Goal: Task Accomplishment & Management: Manage account settings

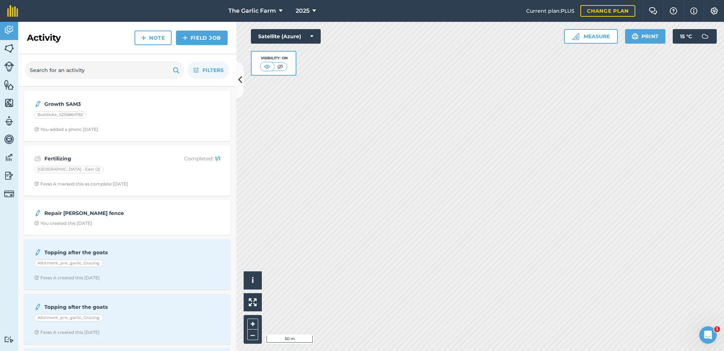
click at [587, 38] on button "Measure" at bounding box center [591, 36] width 54 height 15
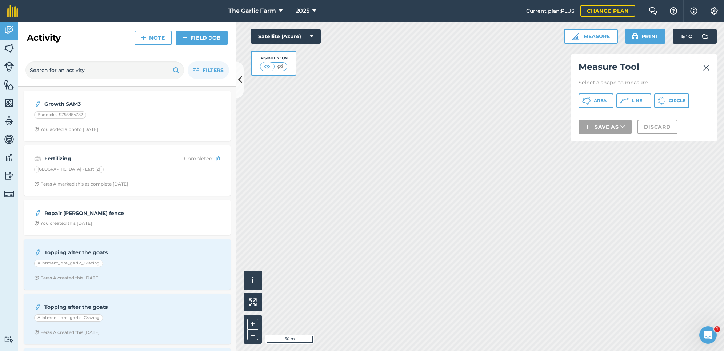
click at [634, 102] on span "Line" at bounding box center [636, 101] width 11 height 6
click at [600, 101] on span "Area" at bounding box center [599, 101] width 13 height 6
click at [623, 138] on icon at bounding box center [622, 136] width 5 height 7
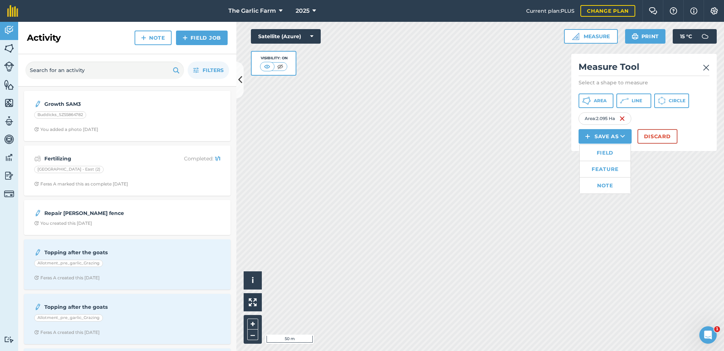
click at [616, 154] on link "Field" at bounding box center [604, 153] width 51 height 16
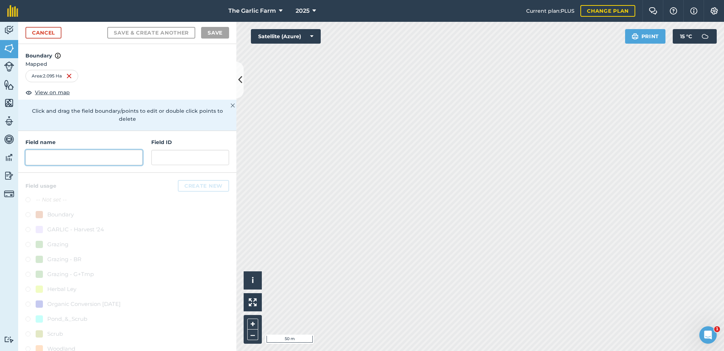
click at [53, 150] on input "text" at bounding box center [83, 157] width 117 height 15
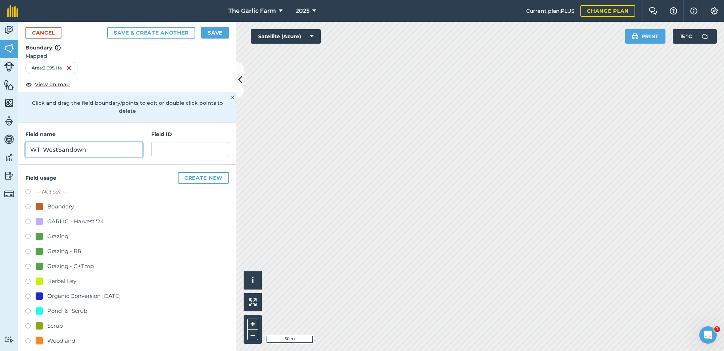
scroll to position [8, 0]
type input "WT_WestSandown"
click at [29, 264] on label at bounding box center [30, 267] width 10 height 7
radio input "true"
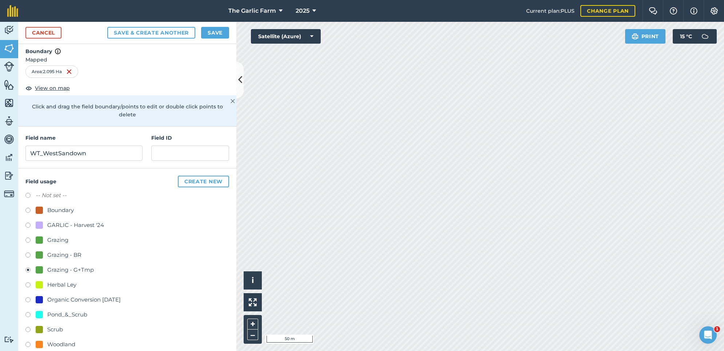
scroll to position [8, 0]
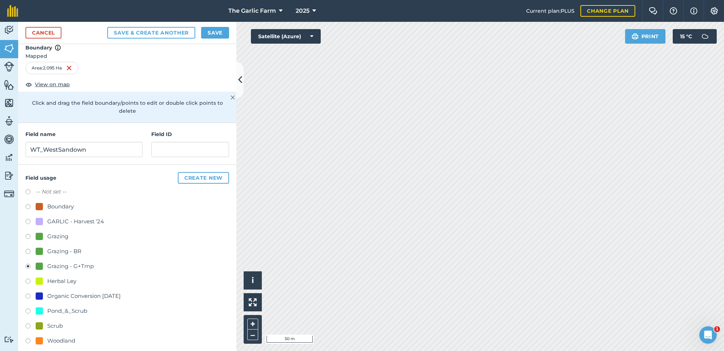
click at [222, 34] on button "Save" at bounding box center [215, 33] width 28 height 12
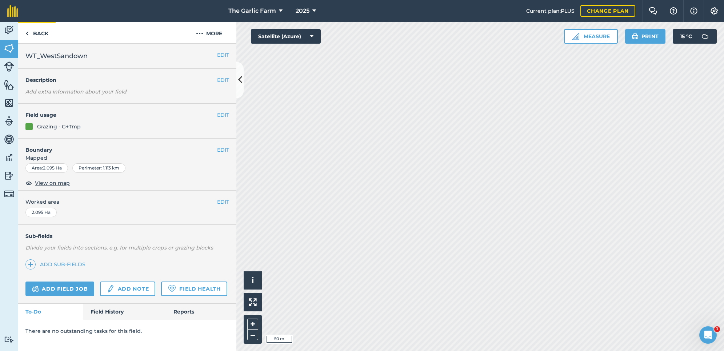
click at [29, 31] on link "Back" at bounding box center [36, 32] width 37 height 21
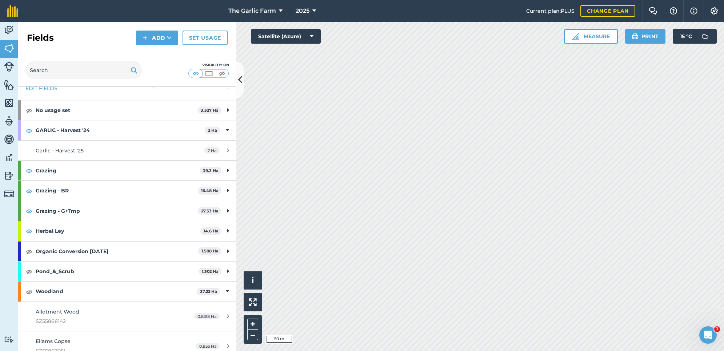
scroll to position [24, 0]
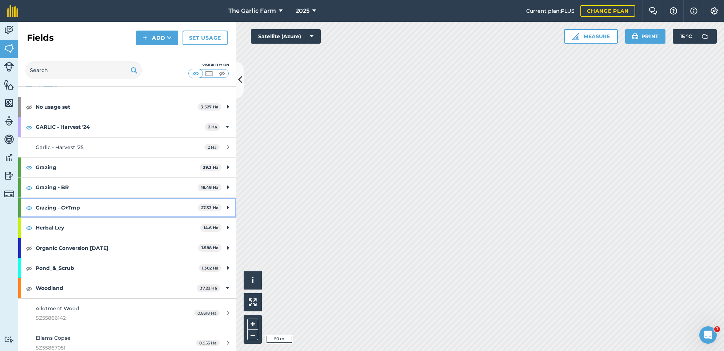
click at [227, 207] on icon at bounding box center [228, 207] width 2 height 8
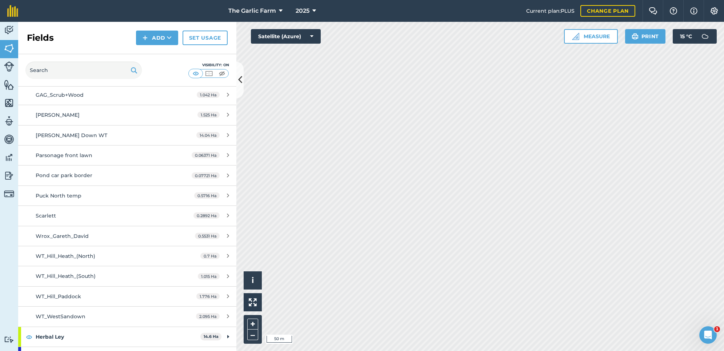
scroll to position [292, 0]
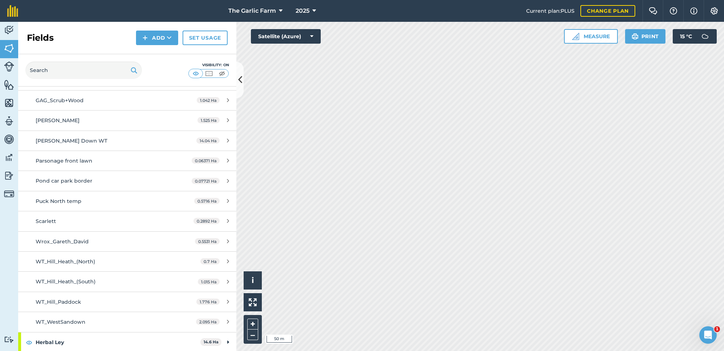
click at [73, 138] on span "[PERSON_NAME] Down WT" at bounding box center [72, 140] width 72 height 7
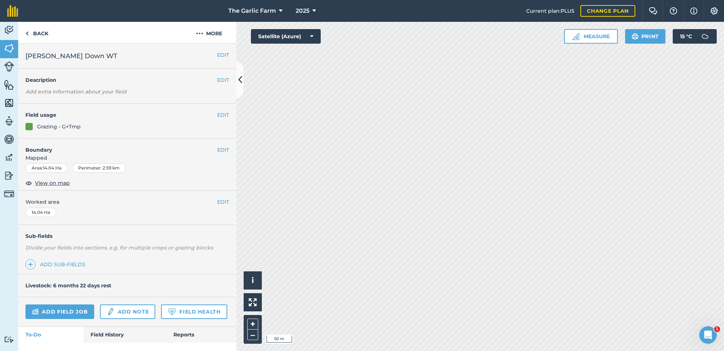
click at [218, 55] on button "EDIT" at bounding box center [223, 55] width 12 height 8
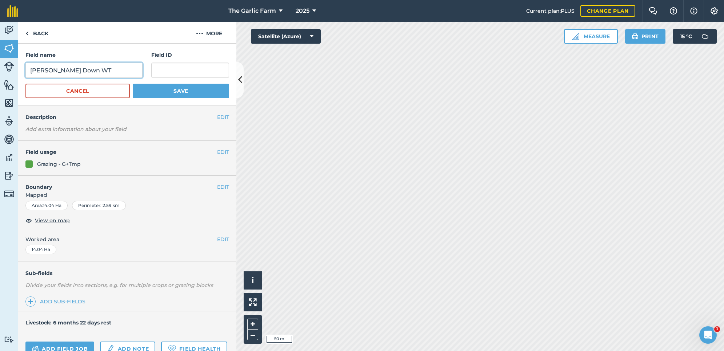
drag, startPoint x: 90, startPoint y: 70, endPoint x: 78, endPoint y: 69, distance: 11.7
click at [78, 69] on input "[PERSON_NAME] Down WT" at bounding box center [83, 70] width 117 height 15
click at [31, 70] on input "[PERSON_NAME] Down" at bounding box center [83, 70] width 117 height 15
paste input "WT"
type input "WT_Knighton Down"
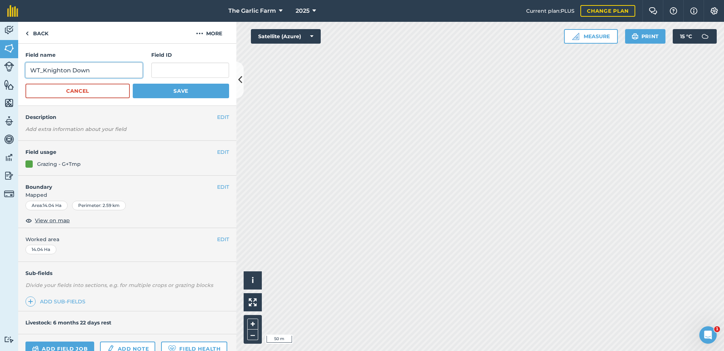
click at [181, 91] on button "Save" at bounding box center [181, 91] width 96 height 15
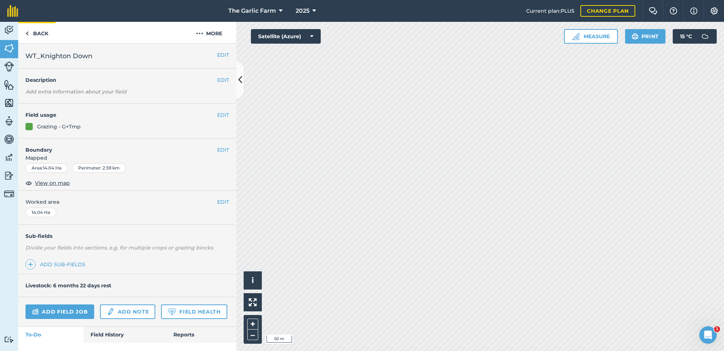
click at [27, 33] on img at bounding box center [26, 33] width 3 height 9
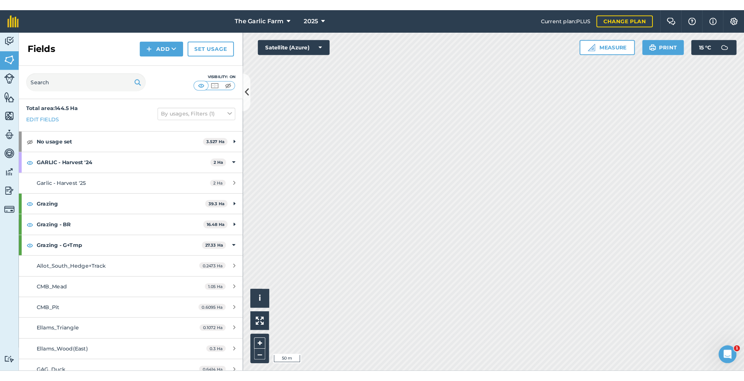
scroll to position [3, 0]
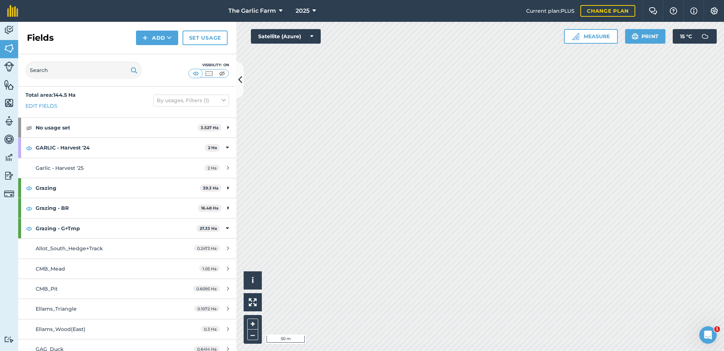
click at [152, 38] on button "Add" at bounding box center [157, 38] width 42 height 15
click at [157, 54] on link "Draw" at bounding box center [157, 54] width 40 height 16
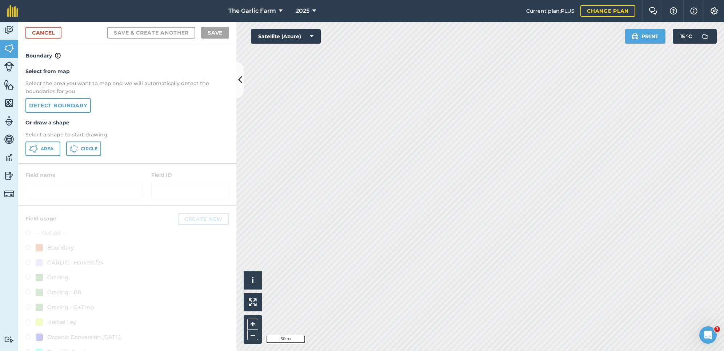
click at [46, 149] on span "Area" at bounding box center [47, 149] width 13 height 6
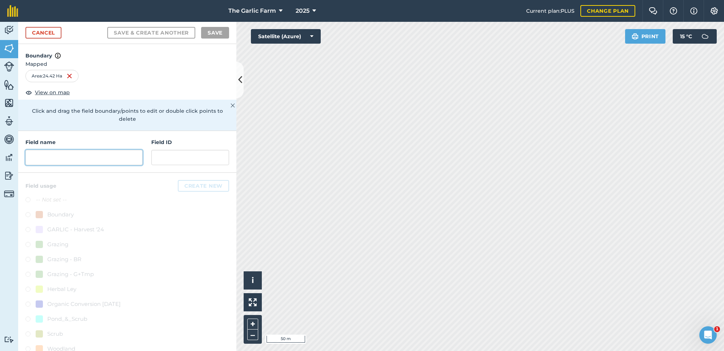
click at [48, 150] on input "text" at bounding box center [83, 157] width 117 height 15
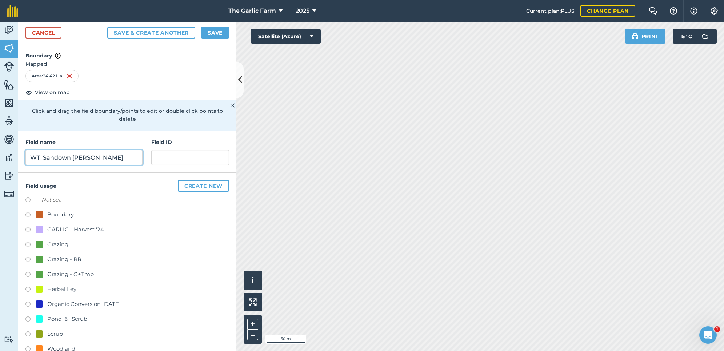
type input "WT_Sandown [PERSON_NAME]"
click at [29, 271] on label at bounding box center [30, 274] width 10 height 7
radio input "true"
click at [216, 33] on button "Save" at bounding box center [215, 33] width 28 height 12
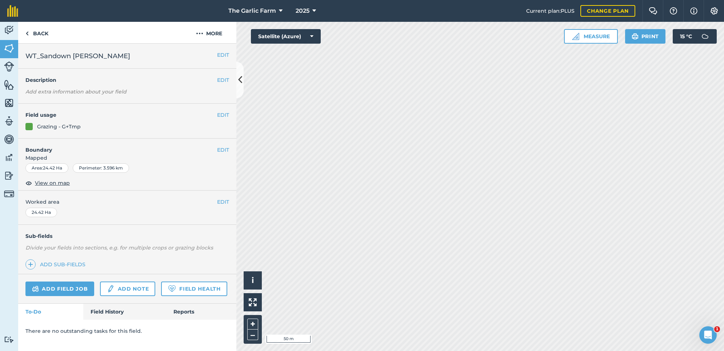
click at [223, 148] on button "EDIT" at bounding box center [223, 150] width 12 height 8
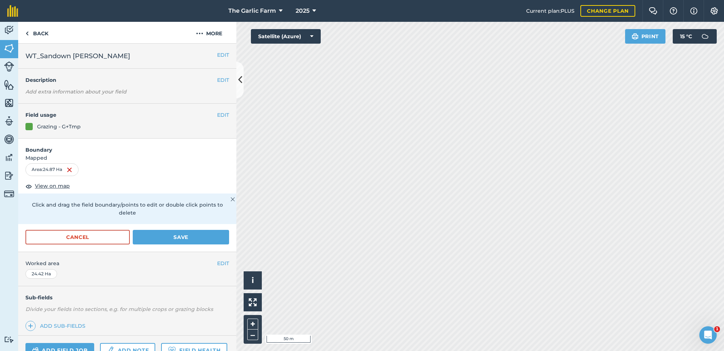
click at [180, 230] on button "Save" at bounding box center [181, 237] width 96 height 15
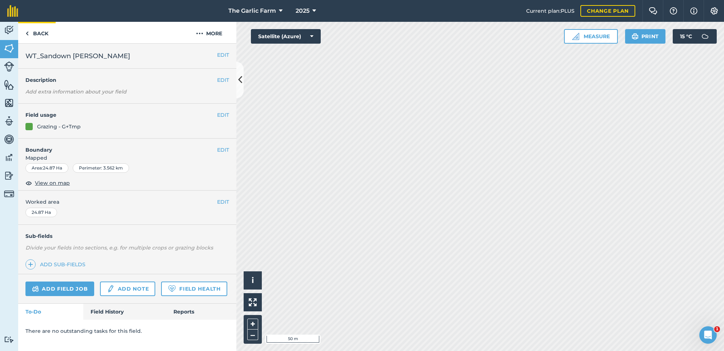
click at [30, 32] on link "Back" at bounding box center [36, 32] width 37 height 21
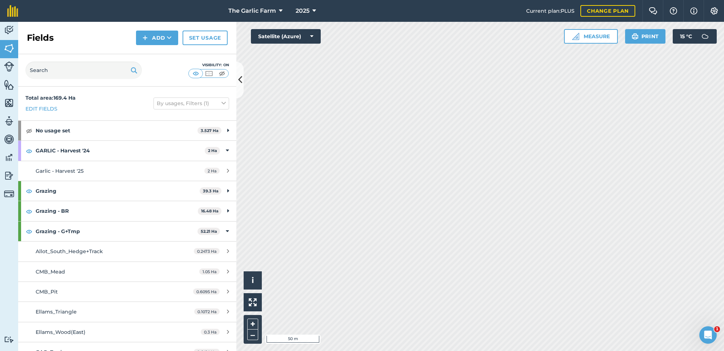
drag, startPoint x: 156, startPoint y: 38, endPoint x: 152, endPoint y: 45, distance: 8.0
click at [156, 38] on button "Add" at bounding box center [157, 38] width 42 height 15
click at [159, 53] on link "Draw" at bounding box center [157, 54] width 40 height 16
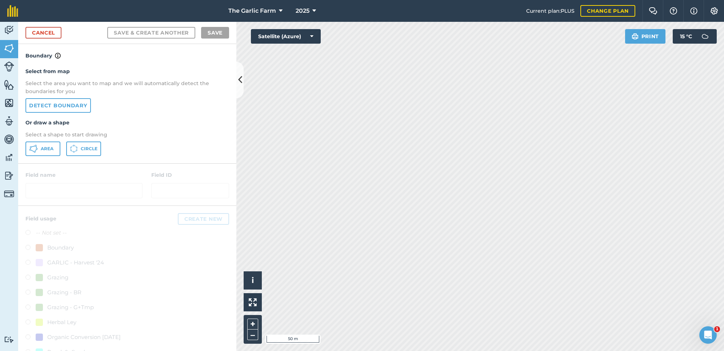
drag, startPoint x: 39, startPoint y: 148, endPoint x: 62, endPoint y: 152, distance: 23.3
click at [39, 148] on button "Area" at bounding box center [42, 148] width 35 height 15
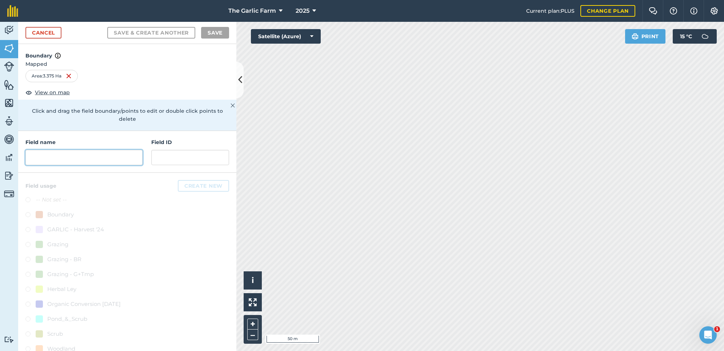
click at [58, 150] on input "text" at bounding box center [83, 157] width 117 height 15
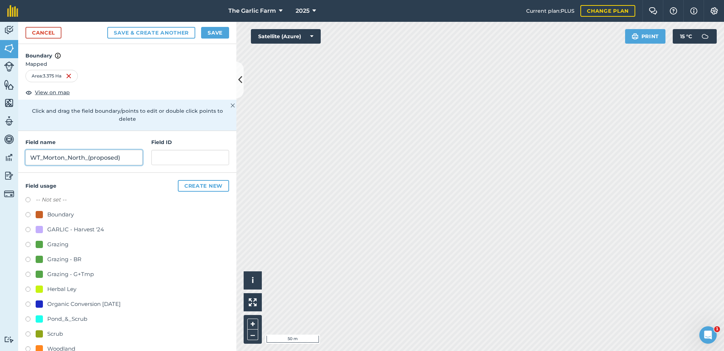
type input "WT_Morton_North_(proposed)"
click at [28, 271] on label at bounding box center [30, 274] width 10 height 7
radio input "true"
click at [214, 33] on button "Save" at bounding box center [215, 33] width 28 height 12
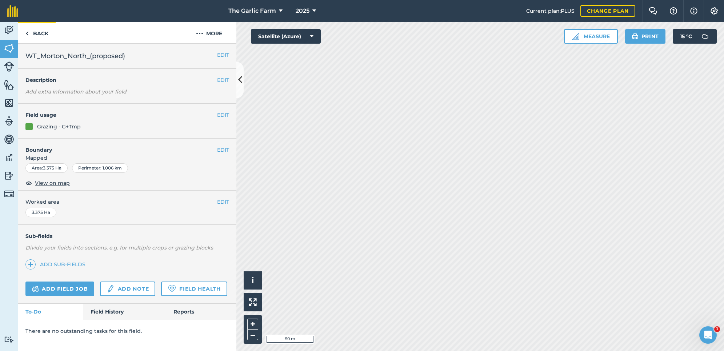
click at [25, 33] on link "Back" at bounding box center [36, 32] width 37 height 21
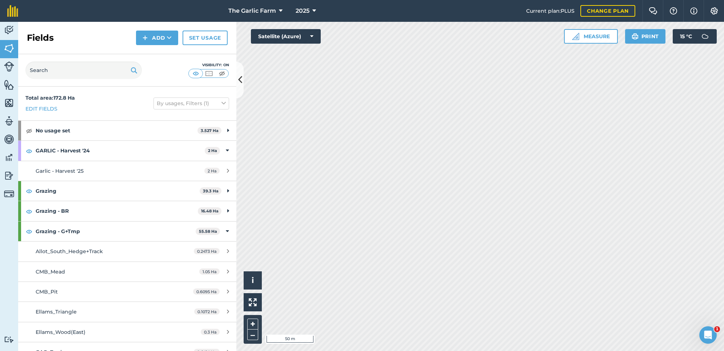
click at [161, 38] on button "Add" at bounding box center [157, 38] width 42 height 15
click at [158, 55] on link "Draw" at bounding box center [157, 54] width 40 height 16
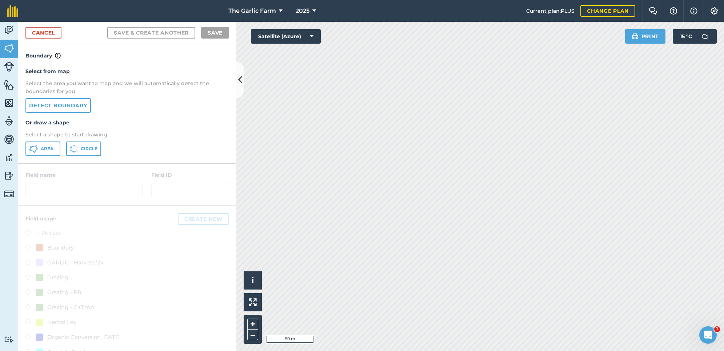
click at [33, 146] on icon at bounding box center [33, 146] width 4 height 1
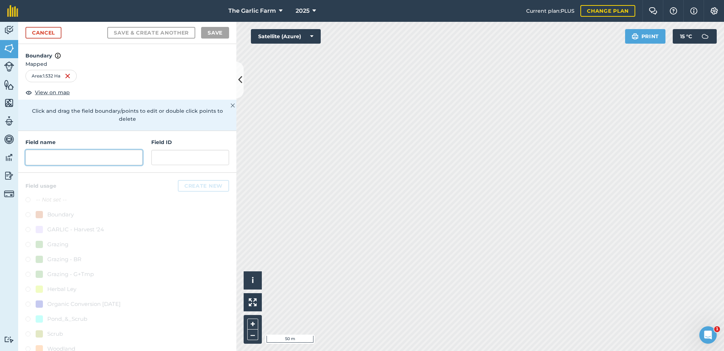
click at [39, 150] on input "text" at bounding box center [83, 157] width 117 height 15
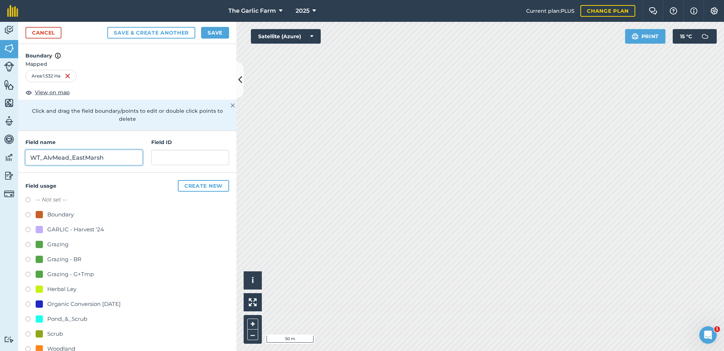
click at [53, 150] on input "WT_AlvMead_EastMarsh" at bounding box center [83, 157] width 117 height 15
type input "WT_Alv_Mead_EastMarsh"
click at [29, 257] on label at bounding box center [30, 260] width 10 height 7
radio input "true"
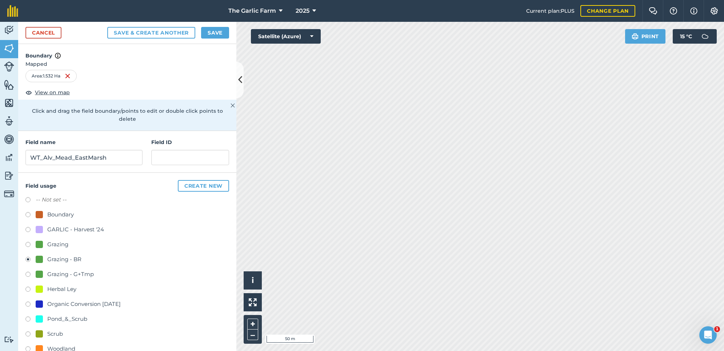
click at [218, 31] on button "Save" at bounding box center [215, 33] width 28 height 12
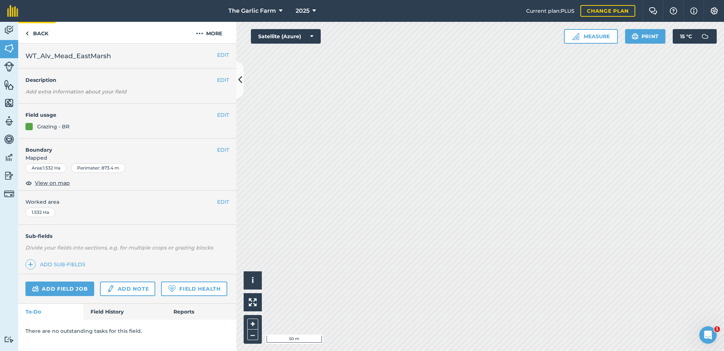
click at [39, 34] on link "Back" at bounding box center [36, 32] width 37 height 21
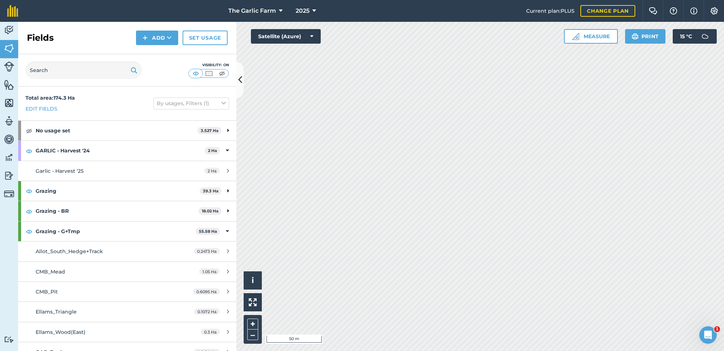
click at [160, 40] on button "Add" at bounding box center [157, 38] width 42 height 15
click at [160, 55] on link "Draw" at bounding box center [157, 54] width 40 height 16
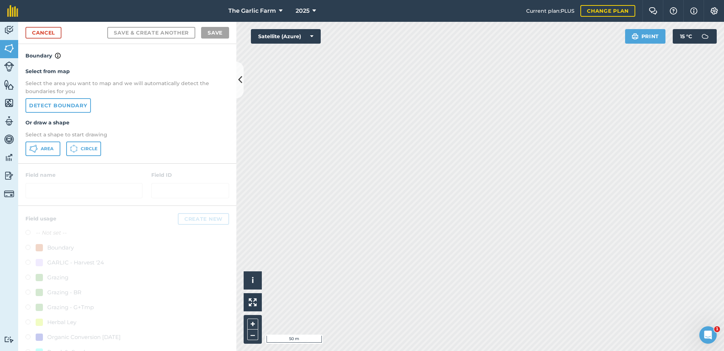
drag, startPoint x: 53, startPoint y: 147, endPoint x: 67, endPoint y: 144, distance: 14.1
click at [53, 147] on span "Area" at bounding box center [47, 149] width 13 height 6
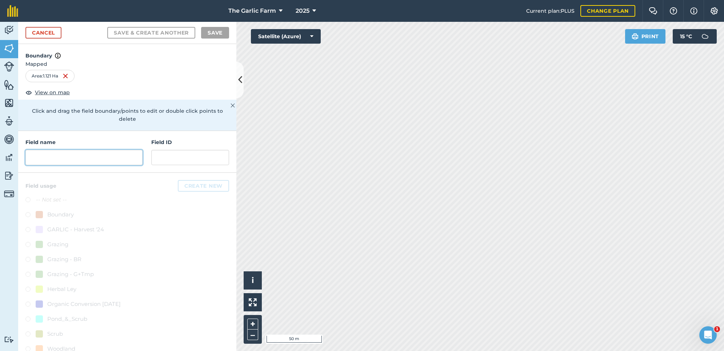
click at [70, 150] on input "text" at bounding box center [83, 157] width 117 height 15
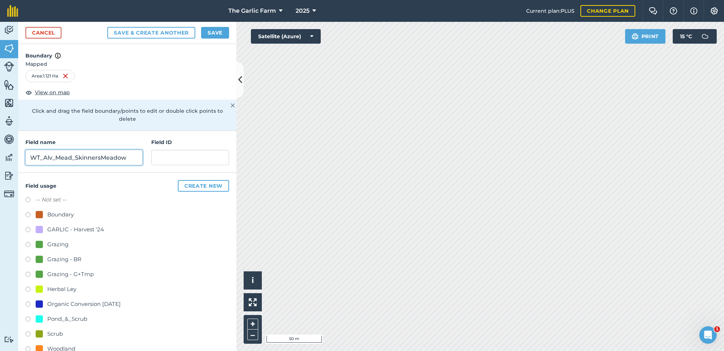
click at [102, 150] on input "WT_Alv_Mead_SkinnersMeadow" at bounding box center [83, 157] width 117 height 15
drag, startPoint x: 75, startPoint y: 148, endPoint x: 52, endPoint y: 149, distance: 22.9
click at [52, 150] on input "WT_Alv_Mead_Skinners_Meadow" at bounding box center [83, 157] width 117 height 15
drag, startPoint x: 43, startPoint y: 148, endPoint x: 76, endPoint y: 148, distance: 32.3
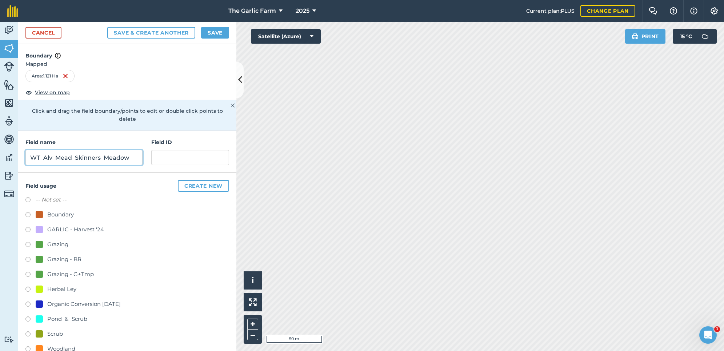
click at [76, 150] on input "WT_Alv_Mead_Skinners_Meadow" at bounding box center [83, 157] width 117 height 15
click at [102, 150] on input "WT_Skinners_Meadow" at bounding box center [83, 157] width 117 height 15
paste input "Alv_Mead_"
click at [97, 150] on input "WT_Skinners_MeadowAlv_Mead_" at bounding box center [83, 157] width 117 height 15
click at [137, 150] on input "WT_Skinners_Meadow_Alv_Mead_" at bounding box center [83, 157] width 117 height 15
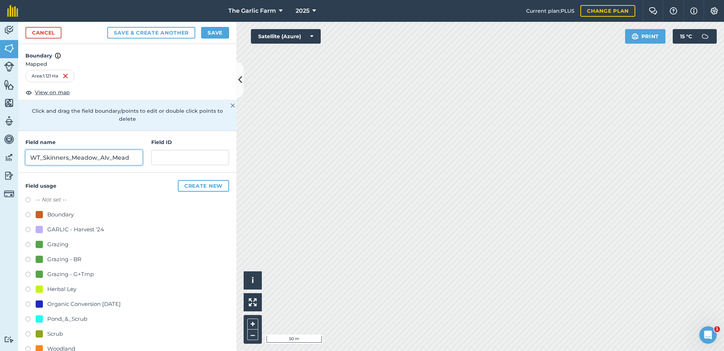
type input "WT_Skinners_Meadow_Alv_Mead"
click at [29, 271] on label at bounding box center [30, 274] width 10 height 7
radio input "true"
click at [221, 31] on button "Save" at bounding box center [215, 33] width 28 height 12
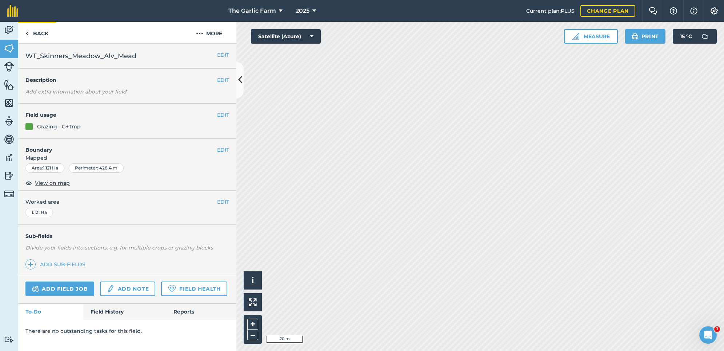
click at [45, 35] on link "Back" at bounding box center [36, 32] width 37 height 21
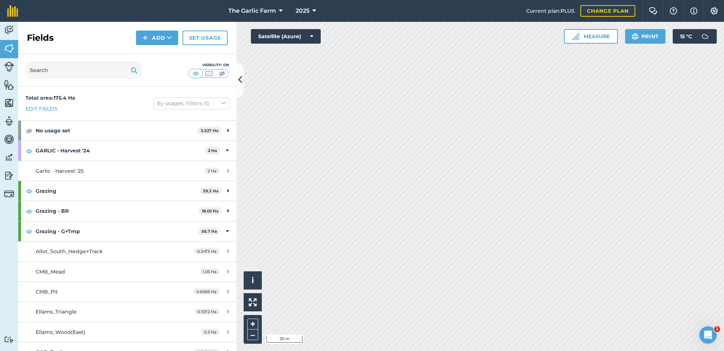
drag, startPoint x: 152, startPoint y: 36, endPoint x: 151, endPoint y: 42, distance: 6.6
click at [152, 36] on button "Add" at bounding box center [157, 38] width 42 height 15
click at [155, 51] on link "Draw" at bounding box center [157, 54] width 40 height 16
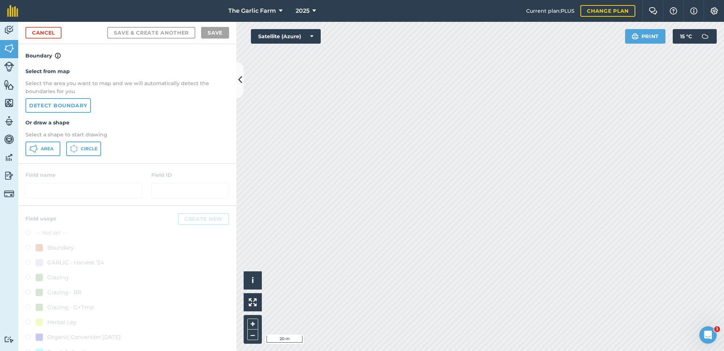
click at [48, 149] on span "Area" at bounding box center [47, 149] width 13 height 6
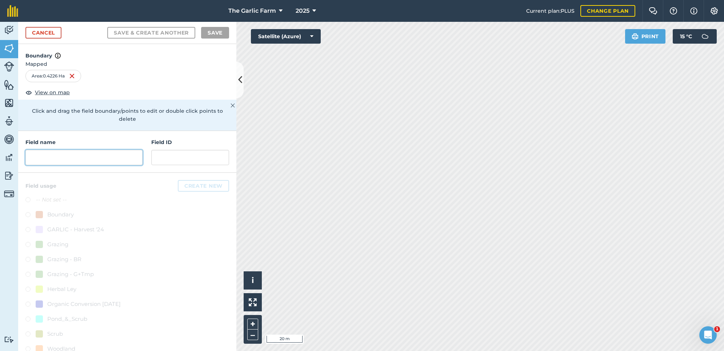
click at [42, 150] on input "text" at bounding box center [83, 157] width 117 height 15
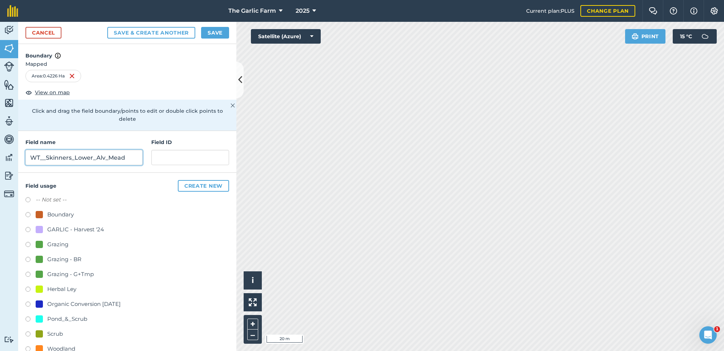
type input "WT__Skinners_Lower_Alv_Mead"
click at [29, 271] on label at bounding box center [30, 274] width 10 height 7
radio input "true"
click at [217, 31] on button "Save" at bounding box center [215, 33] width 28 height 12
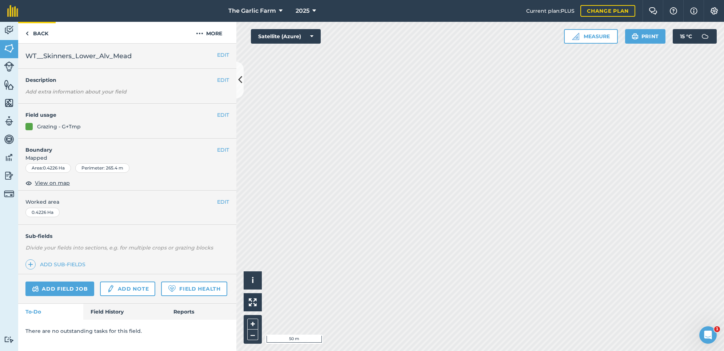
click at [29, 31] on link "Back" at bounding box center [36, 32] width 37 height 21
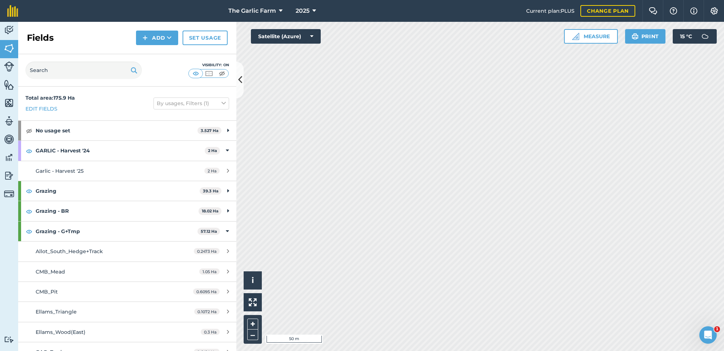
click at [153, 38] on button "Add" at bounding box center [157, 38] width 42 height 15
click at [157, 53] on link "Draw" at bounding box center [157, 54] width 40 height 16
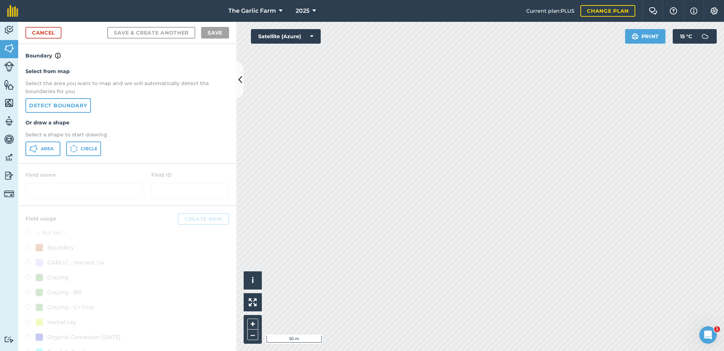
drag, startPoint x: 44, startPoint y: 146, endPoint x: 208, endPoint y: 160, distance: 165.2
click at [45, 146] on span "Area" at bounding box center [47, 149] width 13 height 6
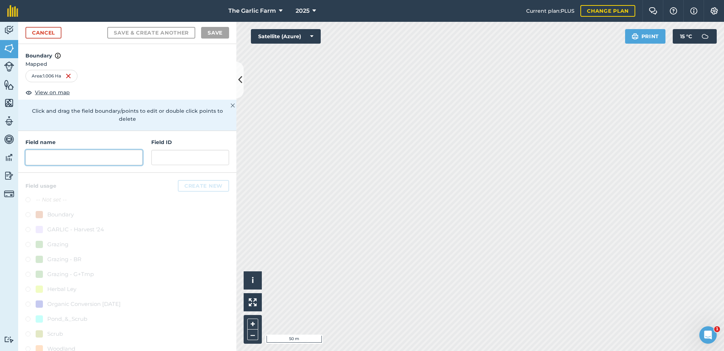
click at [58, 150] on input "text" at bounding box center [83, 157] width 117 height 15
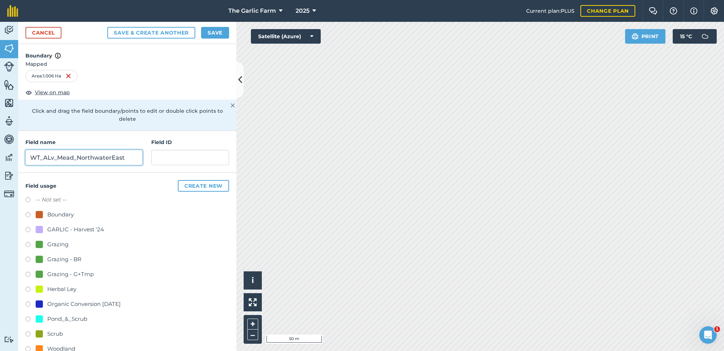
drag, startPoint x: 126, startPoint y: 149, endPoint x: 24, endPoint y: 146, distance: 102.2
click at [24, 146] on div "Field name WT_ALv_Mead_NorthwaterEast Field ID" at bounding box center [127, 152] width 218 height 42
type input "WT_ALv_Mead_NorthwaterEast"
drag, startPoint x: 27, startPoint y: 265, endPoint x: 58, endPoint y: 242, distance: 38.9
click at [27, 271] on label at bounding box center [30, 274] width 10 height 7
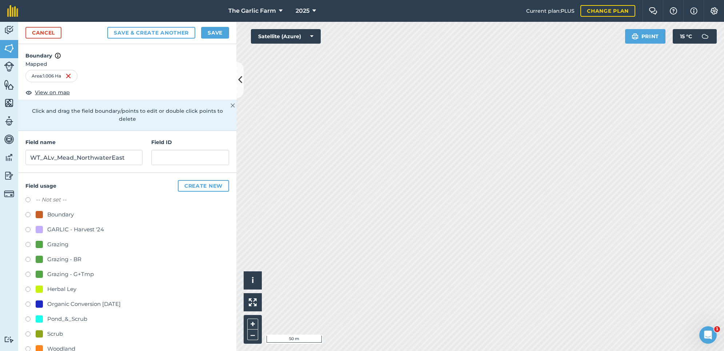
radio input "true"
click at [217, 28] on button "Save" at bounding box center [215, 33] width 28 height 12
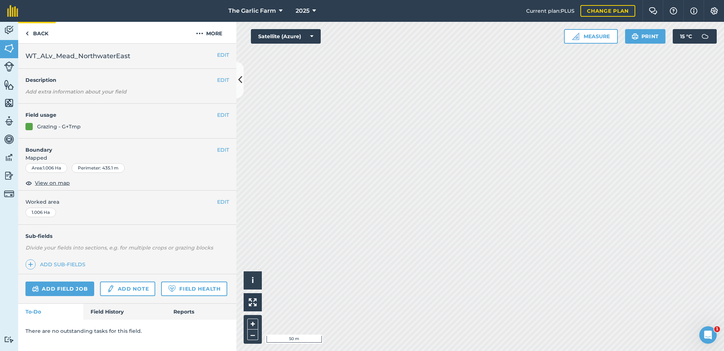
click at [29, 33] on link "Back" at bounding box center [36, 32] width 37 height 21
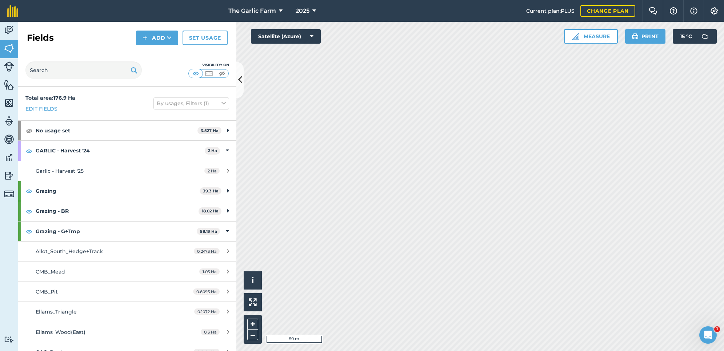
drag, startPoint x: 167, startPoint y: 39, endPoint x: 163, endPoint y: 43, distance: 5.7
click at [167, 39] on icon at bounding box center [169, 37] width 5 height 7
click at [160, 51] on link "Draw" at bounding box center [157, 54] width 40 height 16
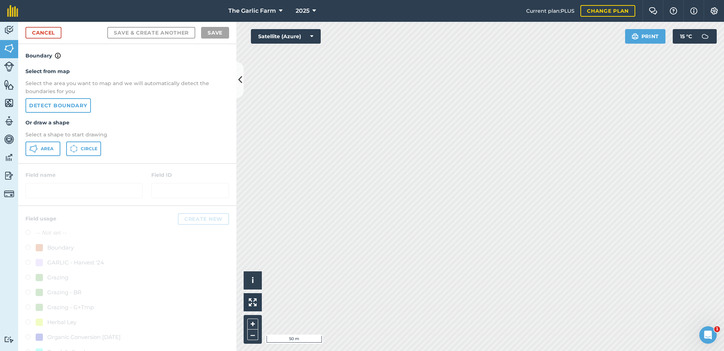
drag, startPoint x: 46, startPoint y: 148, endPoint x: 217, endPoint y: 121, distance: 172.5
click at [50, 148] on span "Area" at bounding box center [47, 149] width 13 height 6
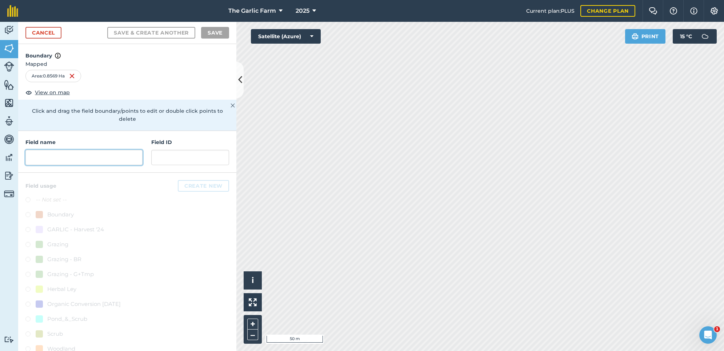
click at [53, 150] on input "text" at bounding box center [83, 157] width 117 height 15
paste input "WT_ALv_Mead_NorthwaterEast"
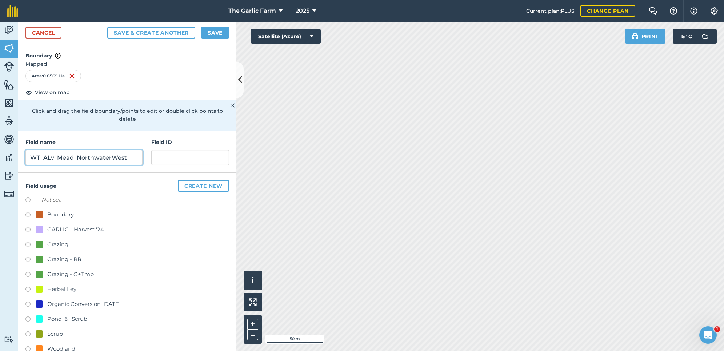
type input "WT_ALv_Mead_NorthwaterWest"
click at [27, 271] on label at bounding box center [30, 274] width 10 height 7
radio input "true"
click at [214, 32] on button "Save" at bounding box center [215, 33] width 28 height 12
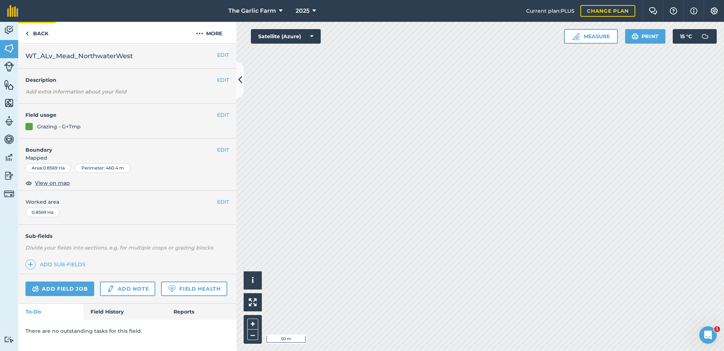
click at [27, 32] on img at bounding box center [26, 33] width 3 height 9
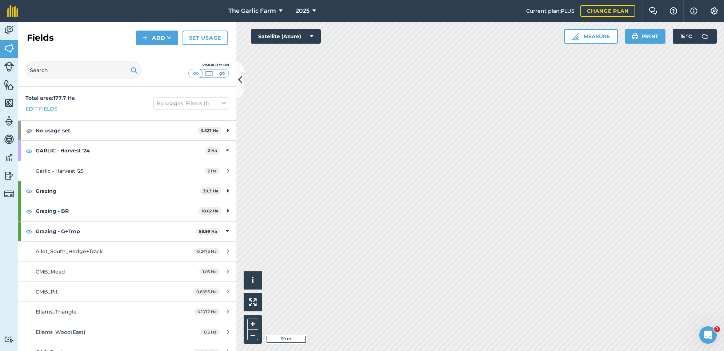
click at [169, 37] on icon at bounding box center [169, 37] width 5 height 7
click at [161, 52] on link "Draw" at bounding box center [157, 54] width 40 height 16
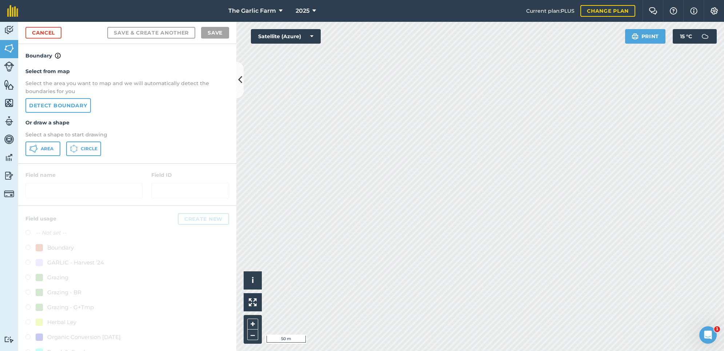
drag, startPoint x: 45, startPoint y: 146, endPoint x: 222, endPoint y: 94, distance: 184.3
click at [45, 146] on span "Area" at bounding box center [47, 149] width 13 height 6
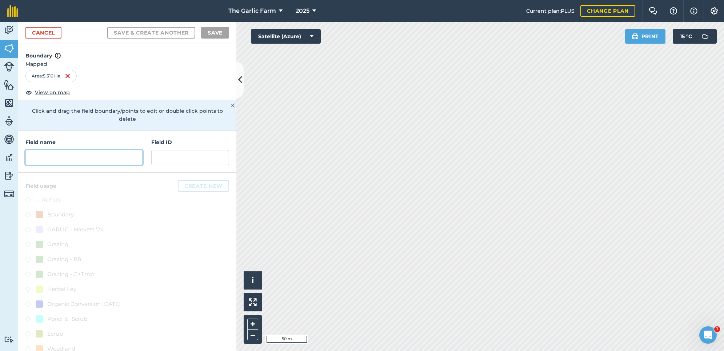
click at [74, 150] on input "text" at bounding box center [83, 157] width 117 height 15
paste input "WT_ALv_Mead_NorthwaterEast"
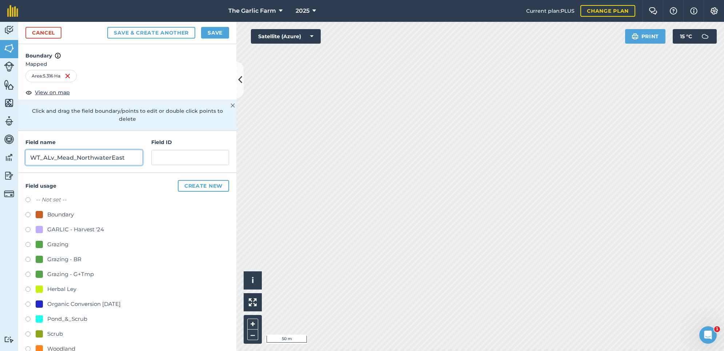
click at [53, 150] on input "WT_ALv_Mead_NorthwaterEast" at bounding box center [83, 157] width 117 height 15
drag, startPoint x: 100, startPoint y: 148, endPoint x: 154, endPoint y: 149, distance: 53.4
click at [154, 149] on div "Field name WT_ALverstone_Mead_NorthwaterEast Field ID" at bounding box center [127, 152] width 218 height 42
type input "WT_ALverstone_Mead"
click at [29, 271] on label at bounding box center [30, 274] width 10 height 7
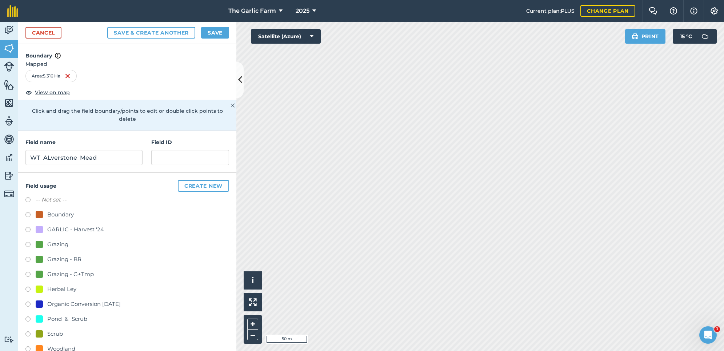
radio input "true"
click at [213, 29] on button "Save" at bounding box center [215, 33] width 28 height 12
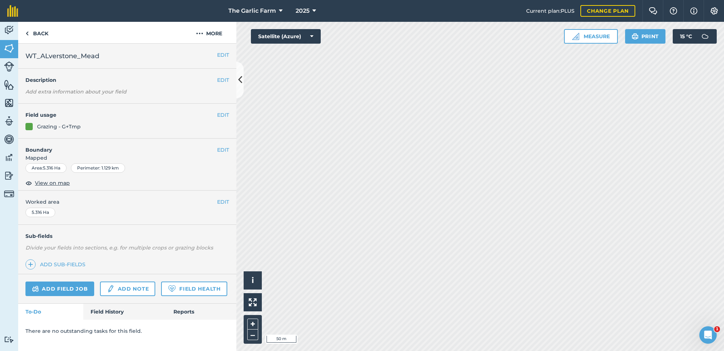
click at [565, 350] on html "The Garlic Farm 2025 Current plan : PLUS Change plan Farm Chat Help Info Settin…" at bounding box center [362, 175] width 724 height 351
click at [239, 79] on icon at bounding box center [240, 79] width 4 height 13
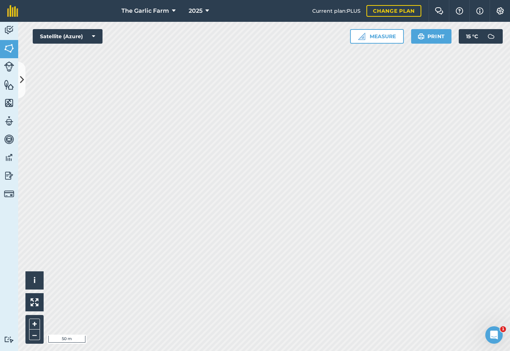
click at [390, 36] on button "Measure" at bounding box center [377, 36] width 54 height 15
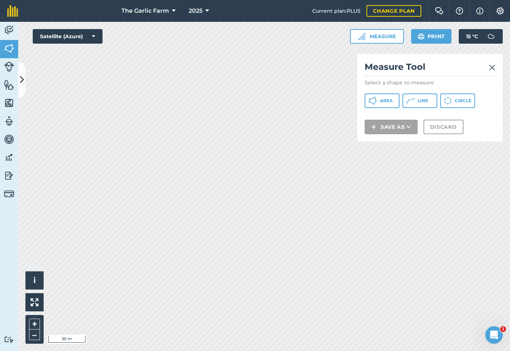
click at [387, 100] on span "Area" at bounding box center [386, 101] width 13 height 6
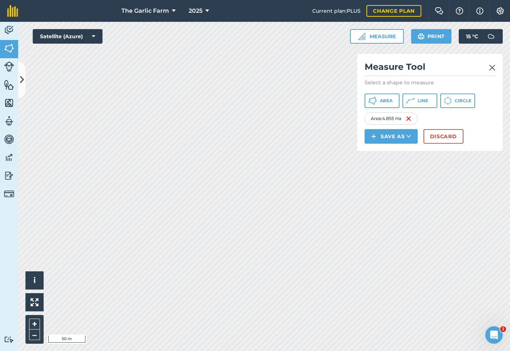
click at [407, 136] on icon at bounding box center [408, 136] width 5 height 7
click at [394, 153] on link "Field" at bounding box center [391, 153] width 51 height 16
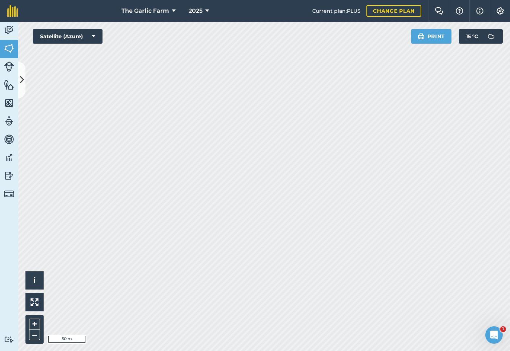
click at [20, 78] on icon at bounding box center [22, 79] width 4 height 13
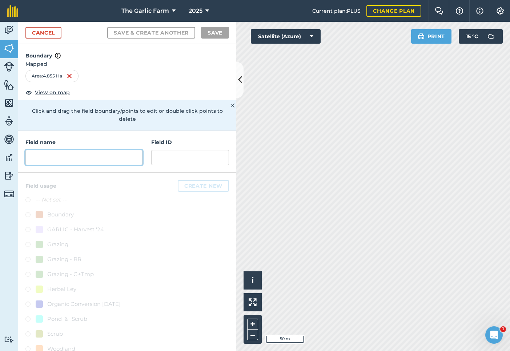
click at [48, 151] on input "text" at bounding box center [83, 157] width 117 height 15
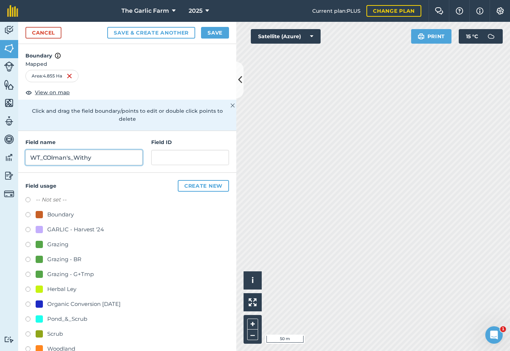
type input "WT_COlman's_Withy"
click at [28, 271] on label at bounding box center [30, 274] width 10 height 7
radio input "true"
click at [213, 29] on button "Save" at bounding box center [215, 33] width 28 height 12
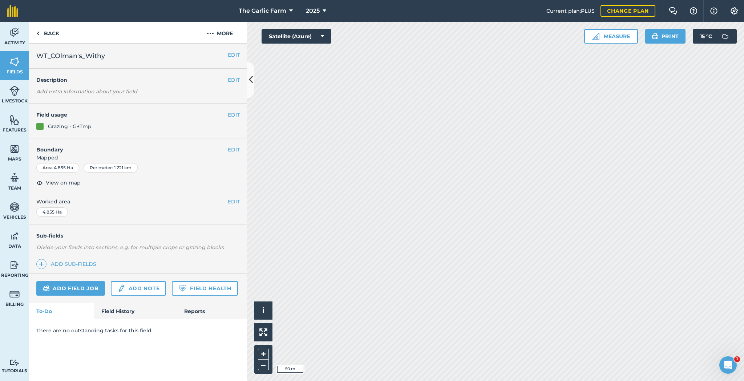
click at [608, 37] on button "Measure" at bounding box center [611, 36] width 54 height 15
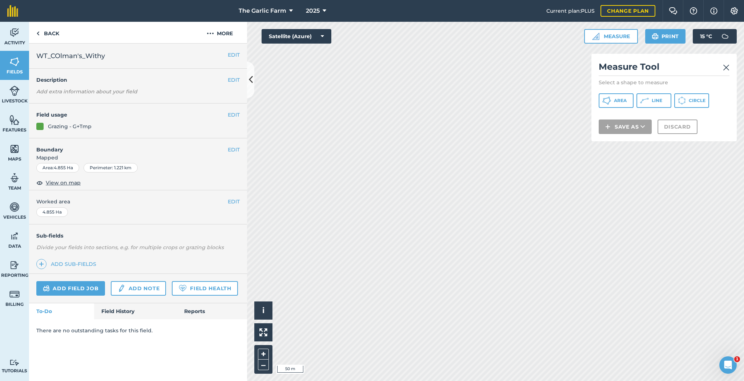
click at [619, 98] on span "Area" at bounding box center [620, 101] width 13 height 6
click at [640, 136] on button "Save as" at bounding box center [625, 136] width 53 height 15
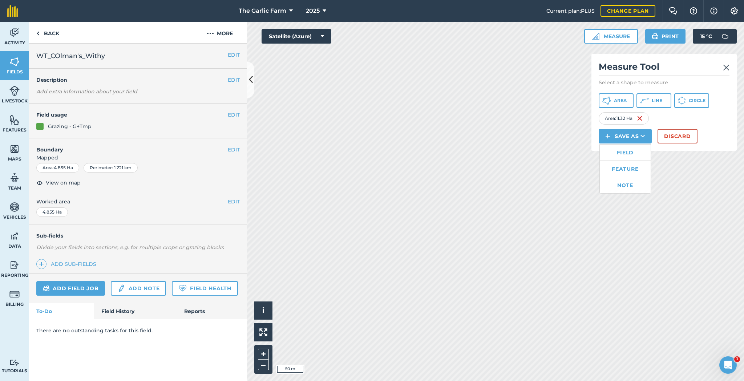
click at [629, 149] on link "Field" at bounding box center [625, 153] width 51 height 16
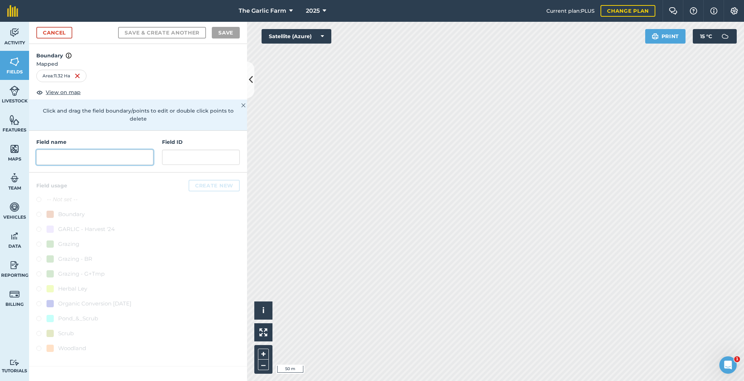
click at [50, 150] on input "text" at bounding box center [94, 157] width 117 height 15
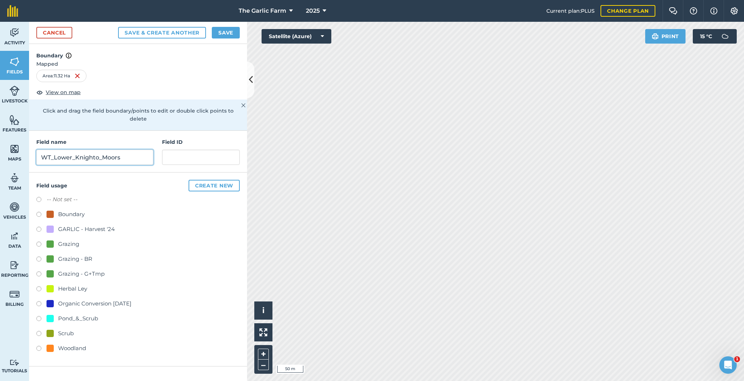
type input "WT_Lower_Knighto_Moors"
click at [38, 271] on label at bounding box center [41, 274] width 10 height 7
radio input "true"
click at [227, 32] on button "Save" at bounding box center [226, 33] width 28 height 12
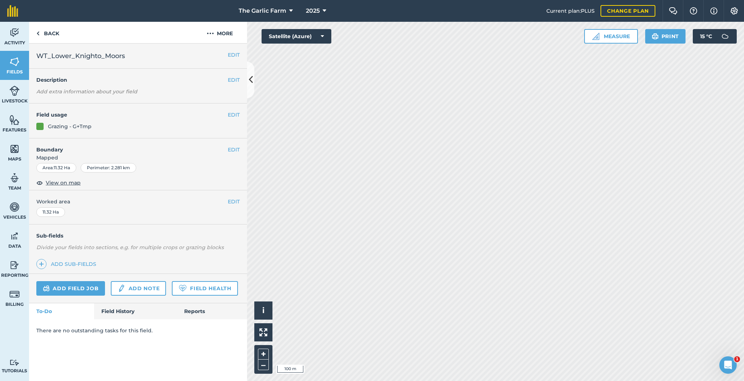
click at [723, 10] on img at bounding box center [734, 10] width 9 height 7
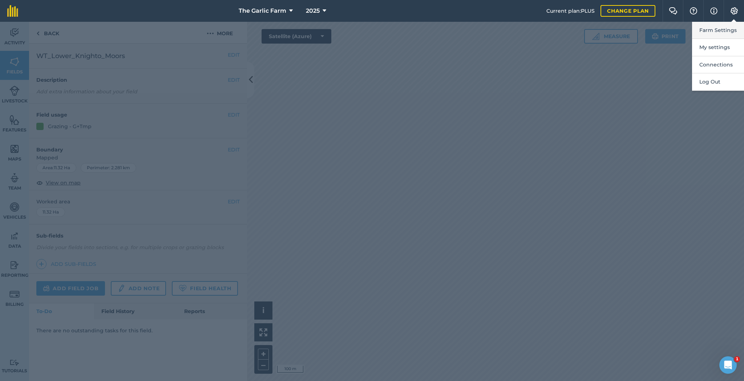
click at [719, 33] on button "Farm Settings" at bounding box center [718, 30] width 52 height 17
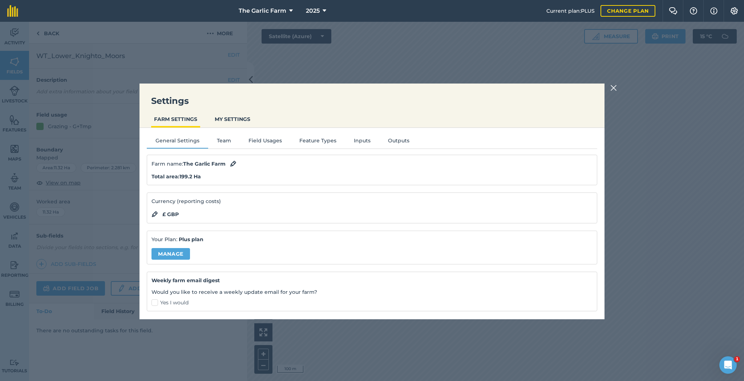
click at [272, 140] on button "Field Usages" at bounding box center [265, 142] width 51 height 11
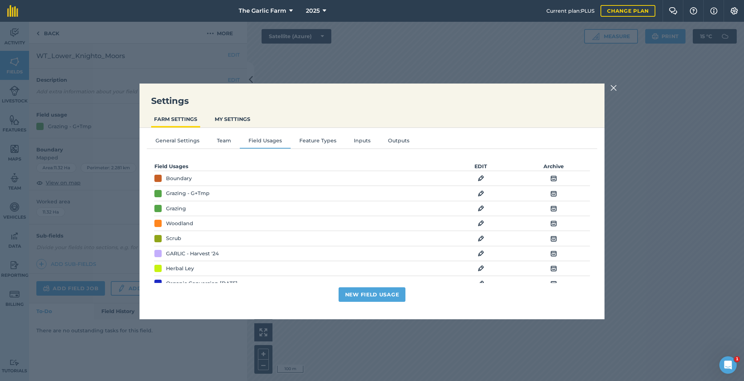
click at [479, 193] on img at bounding box center [481, 193] width 7 height 9
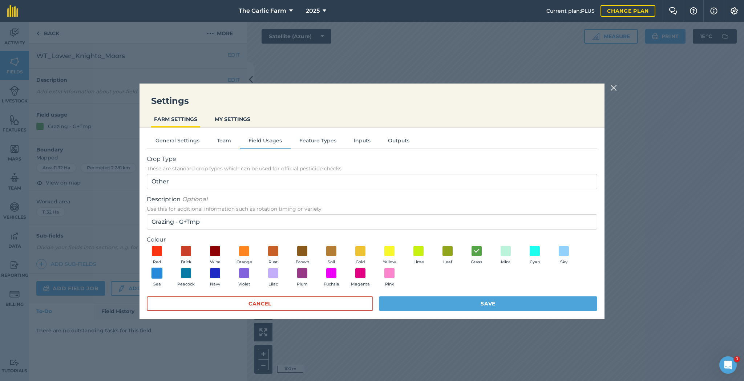
click at [154, 274] on span at bounding box center [157, 273] width 11 height 11
click at [457, 302] on button "Save" at bounding box center [488, 304] width 218 height 15
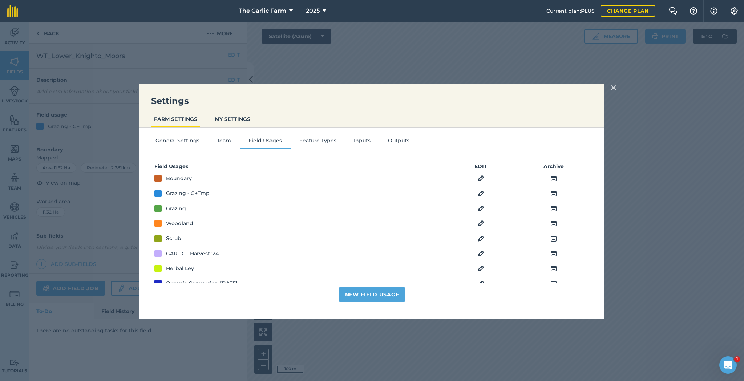
click at [614, 89] on img at bounding box center [613, 88] width 7 height 9
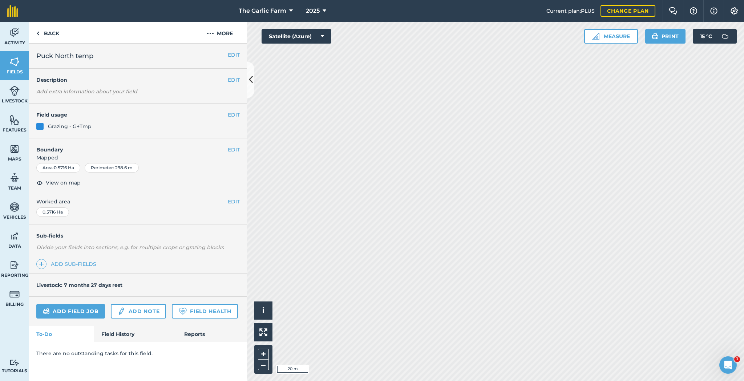
click at [232, 56] on button "EDIT" at bounding box center [234, 55] width 12 height 8
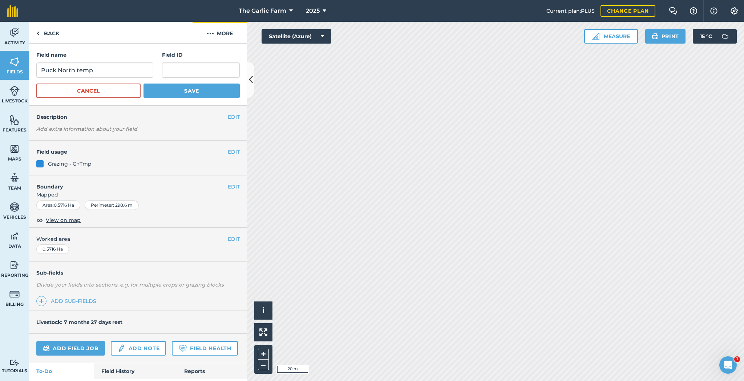
click at [211, 34] on img at bounding box center [210, 33] width 7 height 9
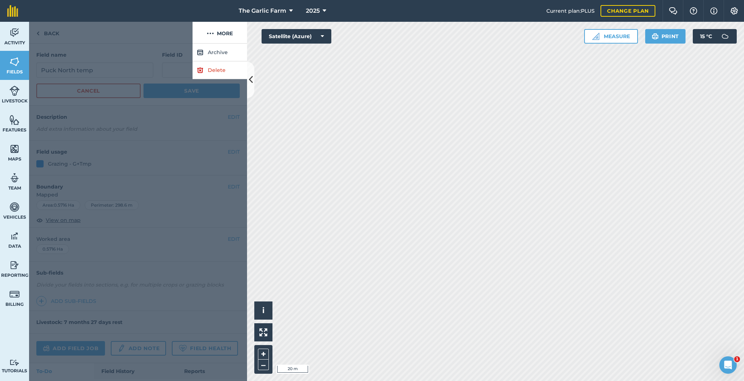
click at [217, 73] on link "Delete" at bounding box center [220, 70] width 55 height 18
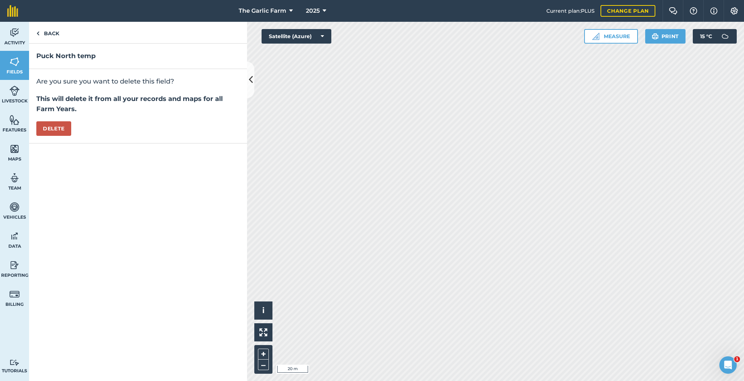
click at [56, 129] on button "Delete" at bounding box center [53, 128] width 35 height 15
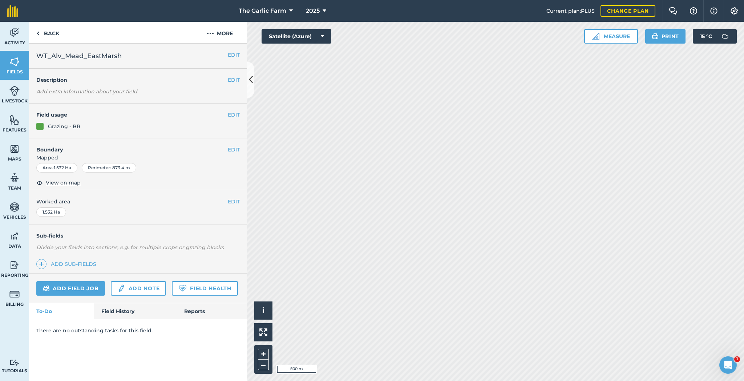
click at [234, 114] on button "EDIT" at bounding box center [234, 115] width 12 height 8
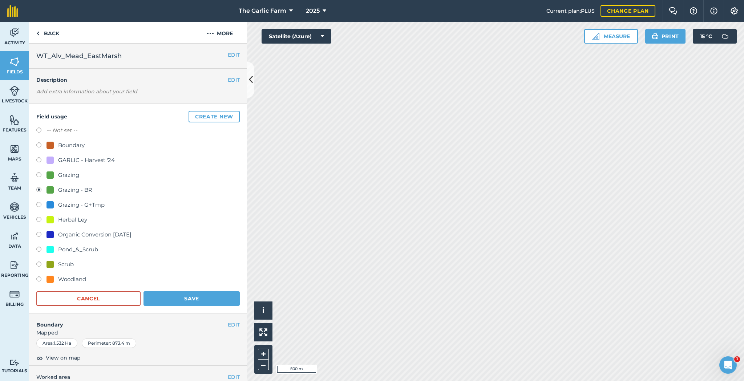
click at [38, 204] on label at bounding box center [41, 205] width 10 height 7
radio input "true"
radio input "false"
drag, startPoint x: 182, startPoint y: 293, endPoint x: 215, endPoint y: 279, distance: 36.0
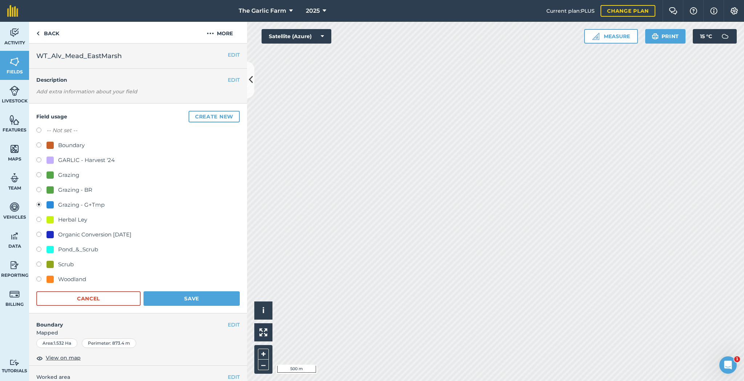
click at [182, 293] on button "Save" at bounding box center [192, 298] width 96 height 15
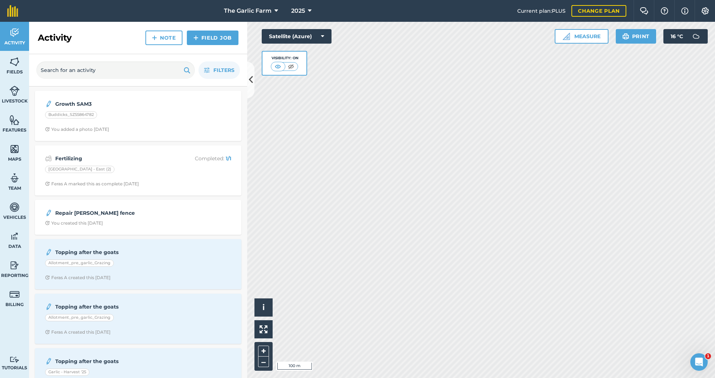
click at [585, 34] on button "Measure" at bounding box center [582, 36] width 54 height 15
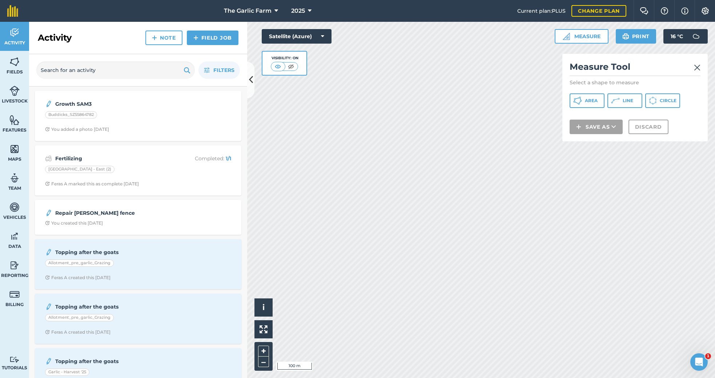
drag, startPoint x: 697, startPoint y: 65, endPoint x: 136, endPoint y: 37, distance: 562.5
click at [697, 66] on img at bounding box center [697, 67] width 7 height 9
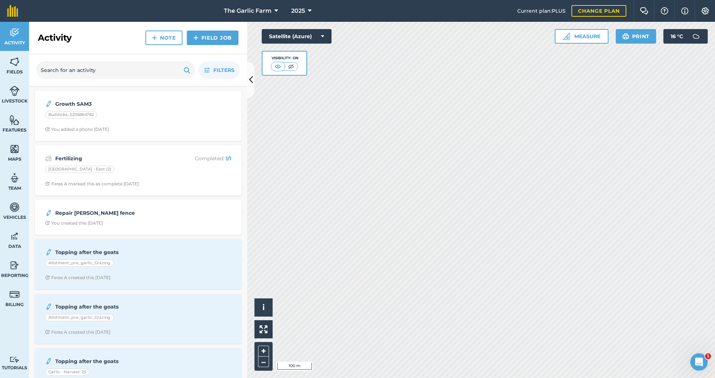
click at [17, 69] on span "Fields" at bounding box center [14, 72] width 29 height 6
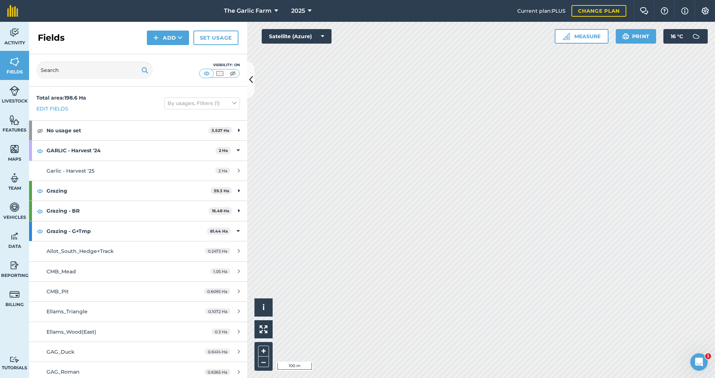
click at [169, 39] on button "Add" at bounding box center [168, 38] width 42 height 15
click at [170, 54] on link "Draw" at bounding box center [168, 54] width 40 height 16
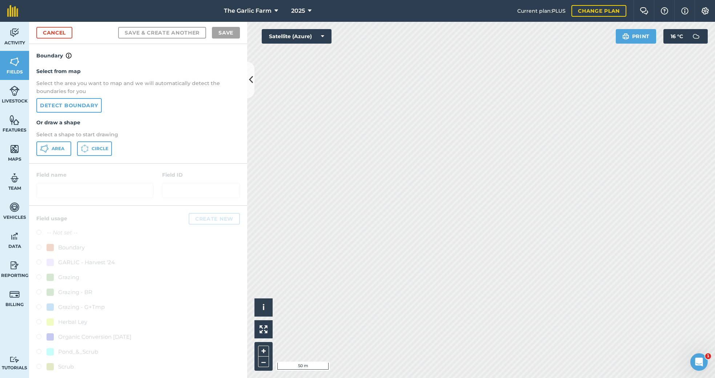
click at [48, 146] on icon at bounding box center [44, 148] width 9 height 9
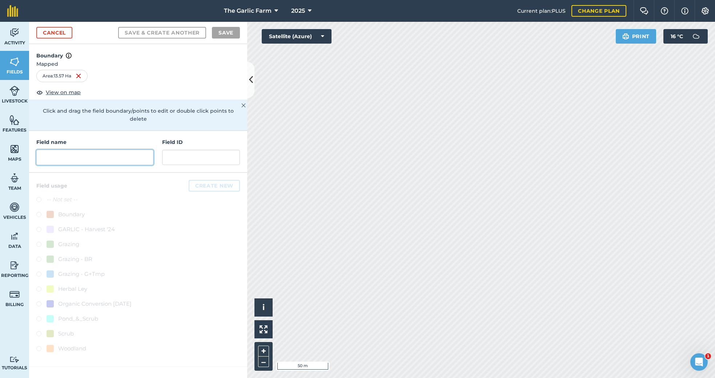
click at [56, 150] on input "text" at bounding box center [94, 157] width 117 height 15
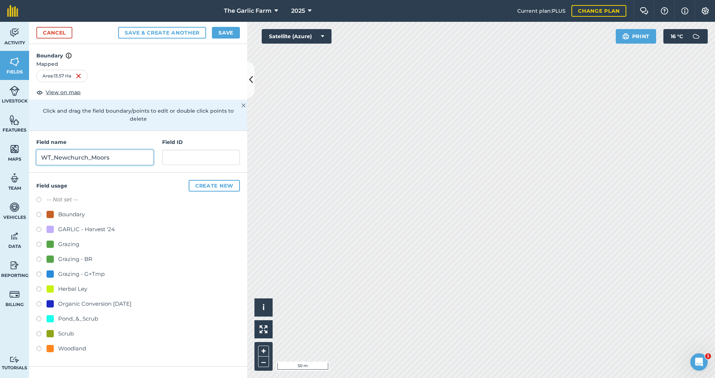
type input "WT_Newchurch_Moors"
drag, startPoint x: 39, startPoint y: 265, endPoint x: 44, endPoint y: 262, distance: 5.5
click at [39, 271] on label at bounding box center [41, 274] width 10 height 7
radio input "true"
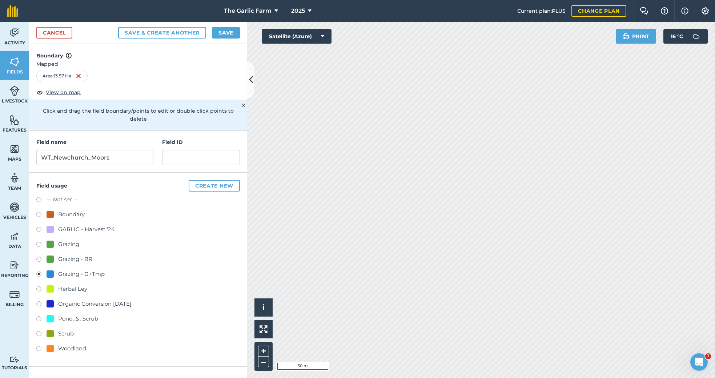
click at [226, 33] on button "Save" at bounding box center [226, 33] width 28 height 12
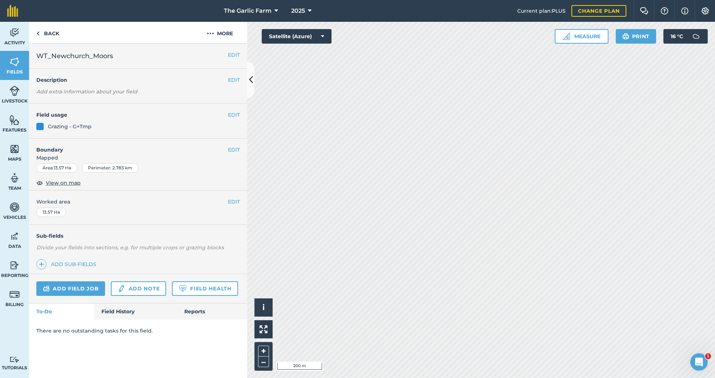
click at [252, 77] on icon at bounding box center [251, 79] width 4 height 13
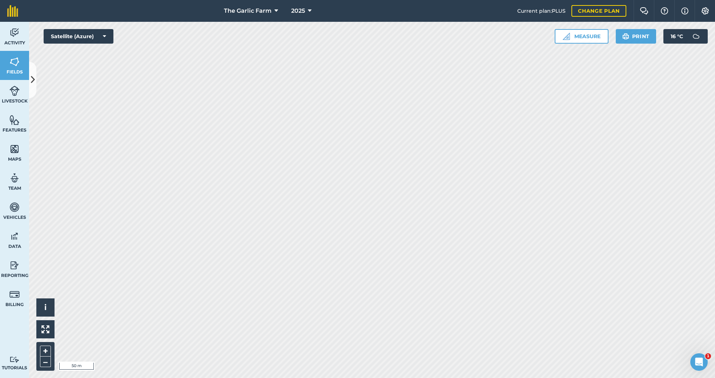
drag, startPoint x: 35, startPoint y: 77, endPoint x: 31, endPoint y: 76, distance: 4.0
click at [35, 77] on button at bounding box center [32, 80] width 7 height 36
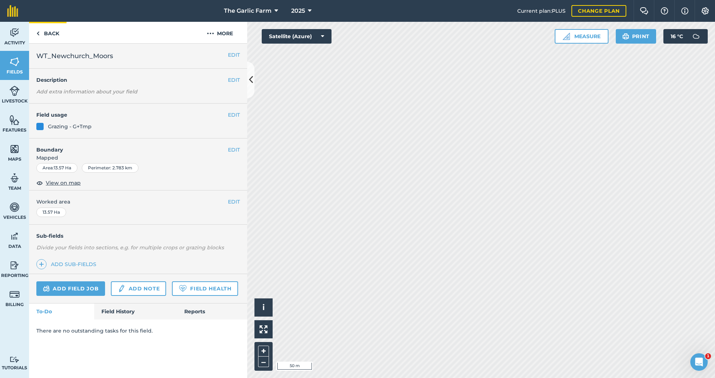
click at [39, 35] on img at bounding box center [37, 33] width 3 height 9
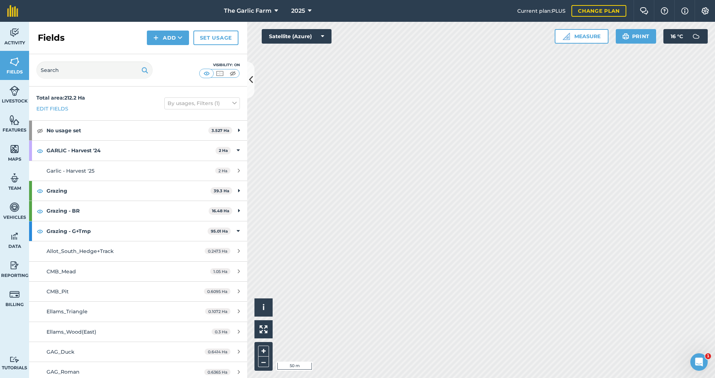
click at [170, 38] on button "Add" at bounding box center [168, 38] width 42 height 15
click at [166, 55] on link "Draw" at bounding box center [168, 54] width 40 height 16
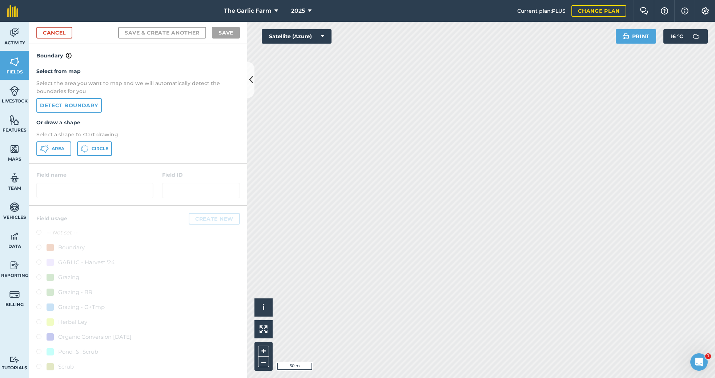
click at [249, 77] on icon at bounding box center [251, 79] width 4 height 13
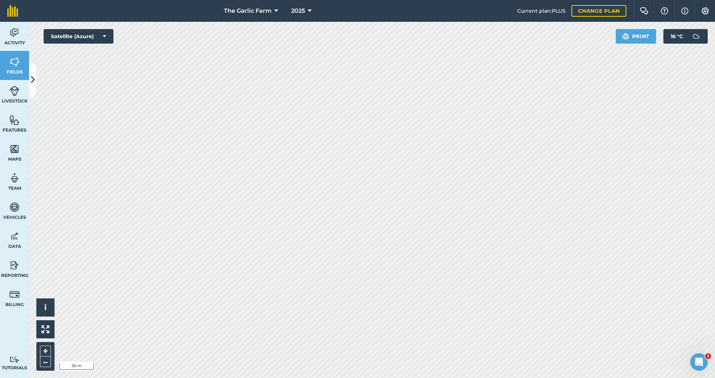
click at [33, 78] on icon at bounding box center [33, 79] width 4 height 13
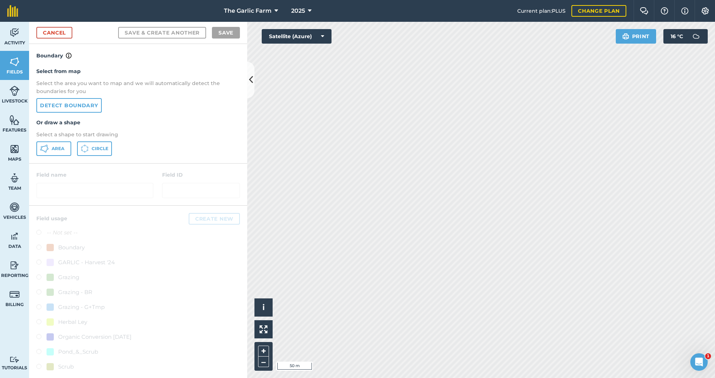
click at [55, 147] on span "Area" at bounding box center [58, 149] width 13 height 6
click at [250, 79] on icon at bounding box center [251, 79] width 4 height 13
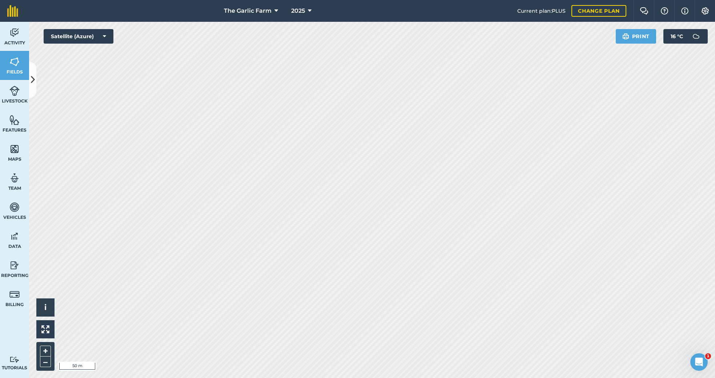
click at [31, 77] on icon at bounding box center [33, 79] width 4 height 13
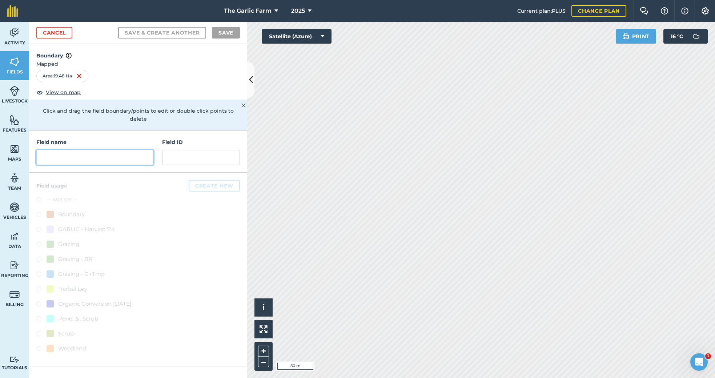
click at [57, 150] on input "text" at bounding box center [94, 157] width 117 height 15
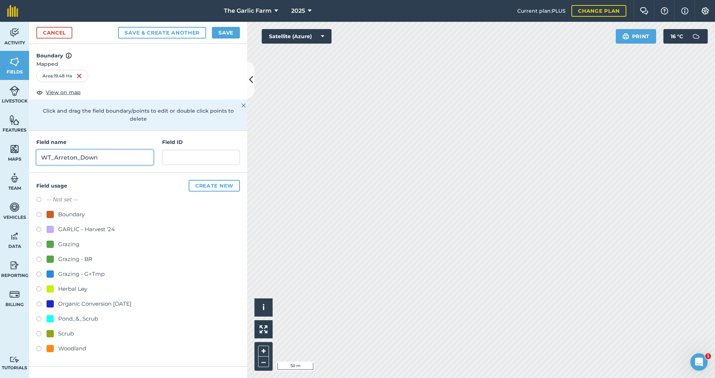
type input "WT_Arreton_Down"
click at [39, 271] on label at bounding box center [41, 274] width 10 height 7
radio input "true"
click at [226, 31] on button "Save" at bounding box center [226, 33] width 28 height 12
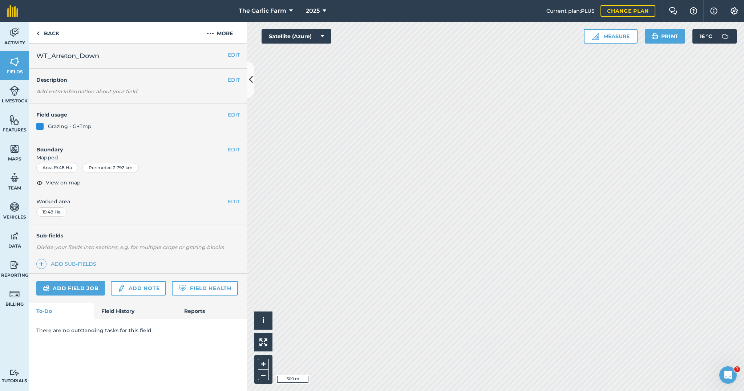
click at [308, 37] on button "Satellite (Azure)" at bounding box center [297, 36] width 70 height 15
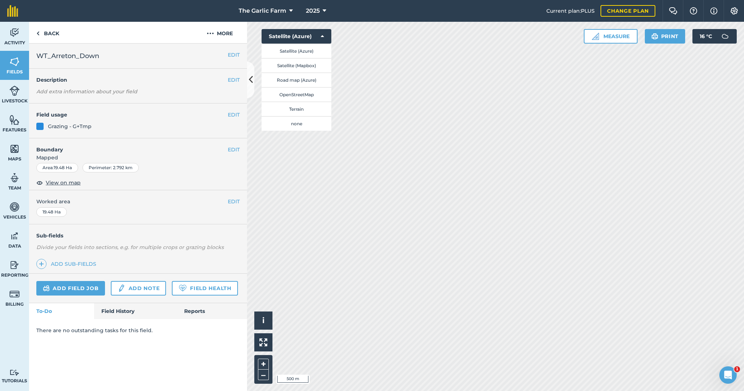
click at [297, 107] on button "Terrain" at bounding box center [297, 109] width 70 height 15
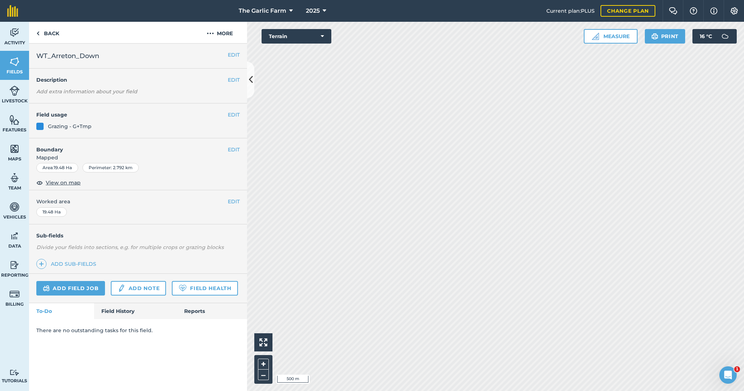
click at [325, 35] on button "Terrain" at bounding box center [297, 36] width 70 height 15
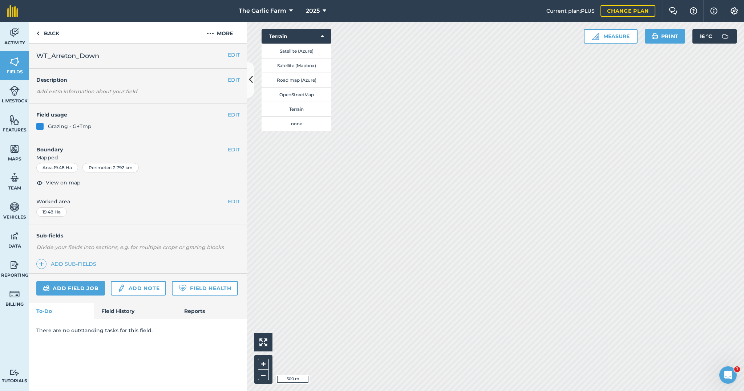
click at [298, 94] on button "OpenStreetMap" at bounding box center [297, 94] width 70 height 15
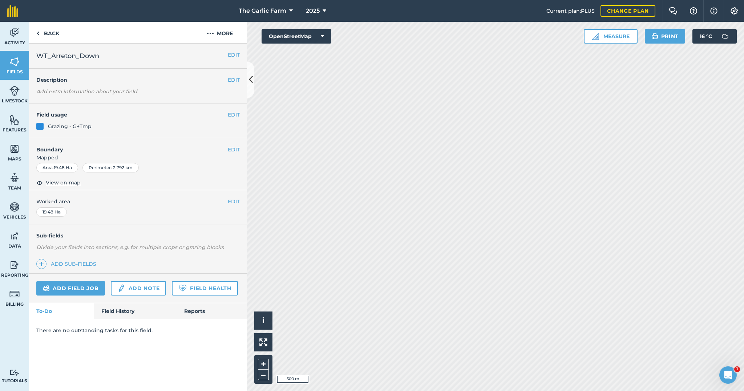
click at [314, 33] on button "OpenStreetMap" at bounding box center [297, 36] width 70 height 15
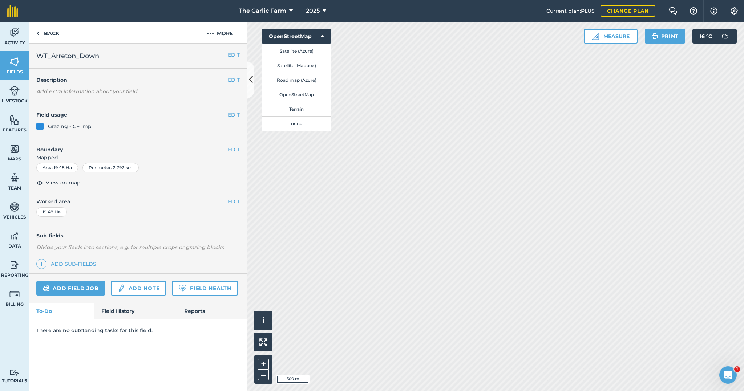
click at [301, 122] on button "none" at bounding box center [297, 123] width 70 height 15
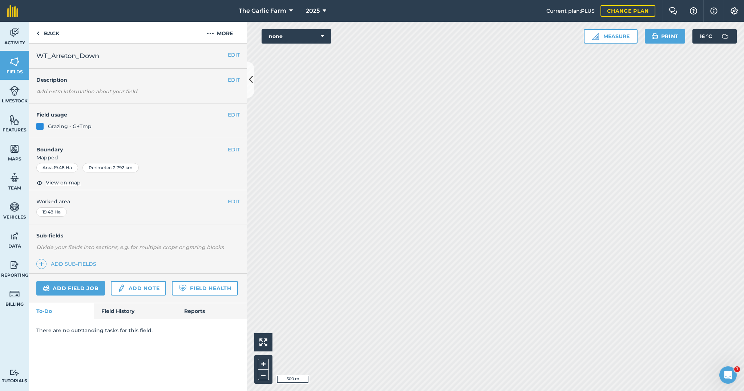
click at [319, 35] on button "none" at bounding box center [297, 36] width 70 height 15
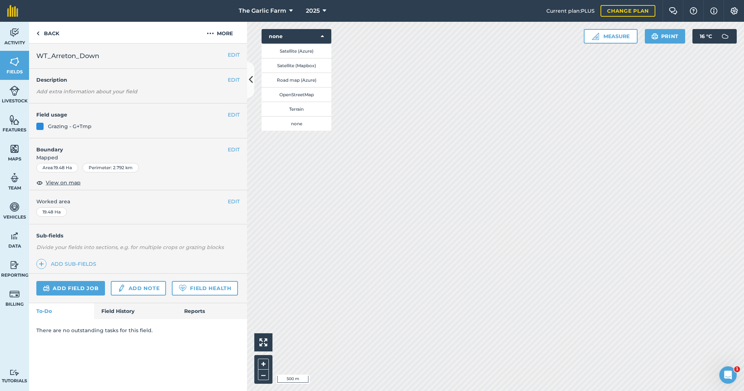
click at [312, 79] on button "Road map (Azure)" at bounding box center [297, 80] width 70 height 15
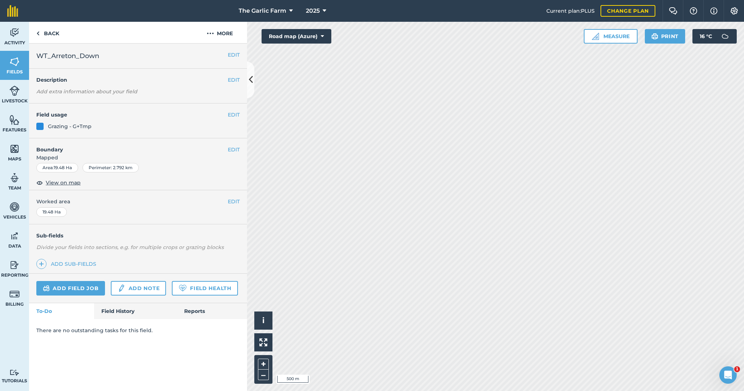
click at [16, 123] on img at bounding box center [14, 119] width 10 height 11
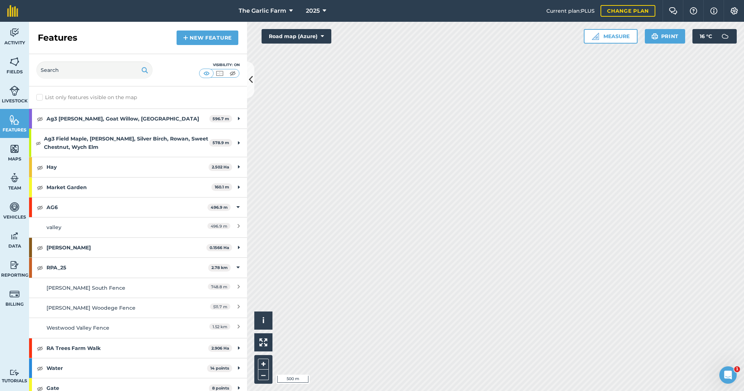
click at [234, 72] on img at bounding box center [232, 73] width 9 height 7
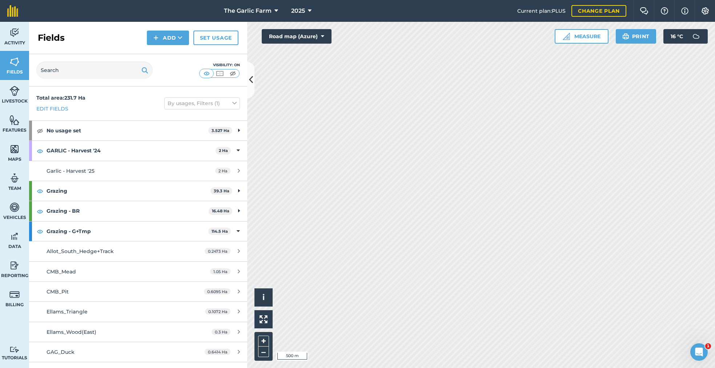
click at [703, 9] on img at bounding box center [705, 10] width 9 height 7
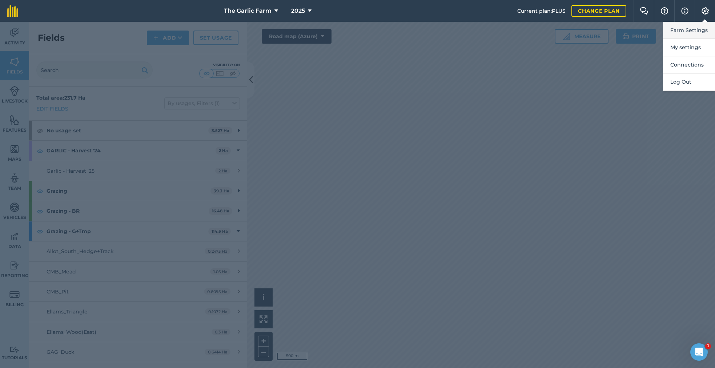
click at [692, 28] on button "Farm Settings" at bounding box center [689, 30] width 52 height 17
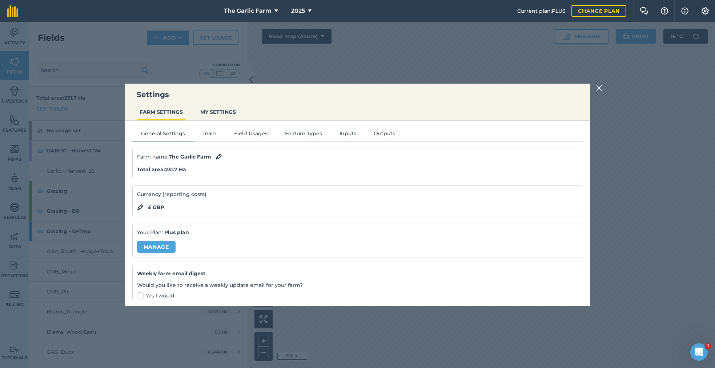
click at [252, 136] on button "Field Usages" at bounding box center [250, 134] width 51 height 11
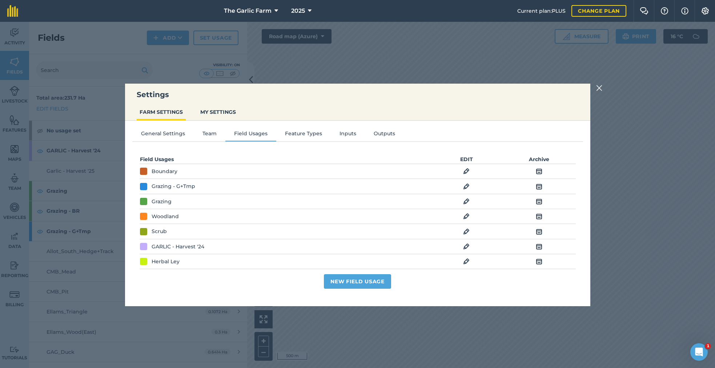
click at [289, 134] on button "Feature Types" at bounding box center [303, 134] width 55 height 11
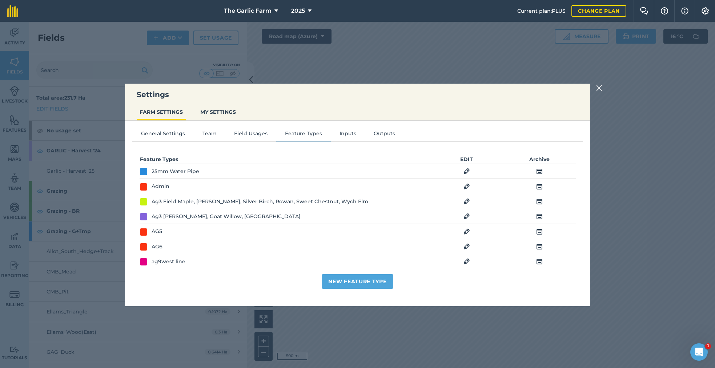
click at [179, 134] on button "General Settings" at bounding box center [162, 134] width 61 height 11
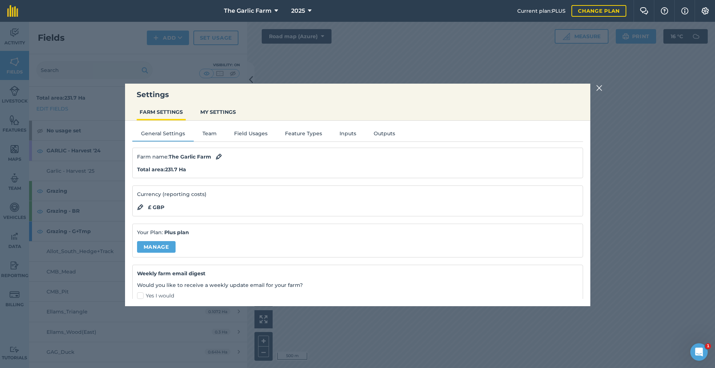
click at [600, 88] on img at bounding box center [599, 88] width 7 height 9
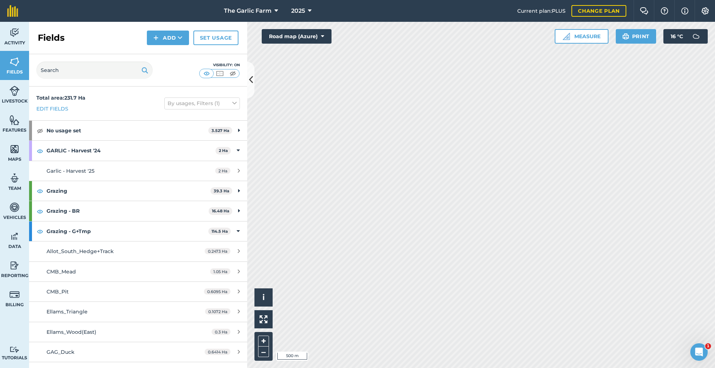
click at [221, 74] on img at bounding box center [219, 73] width 9 height 7
click at [233, 73] on img at bounding box center [232, 73] width 9 height 7
click at [232, 73] on img at bounding box center [232, 73] width 9 height 7
click at [202, 72] on img at bounding box center [206, 73] width 9 height 7
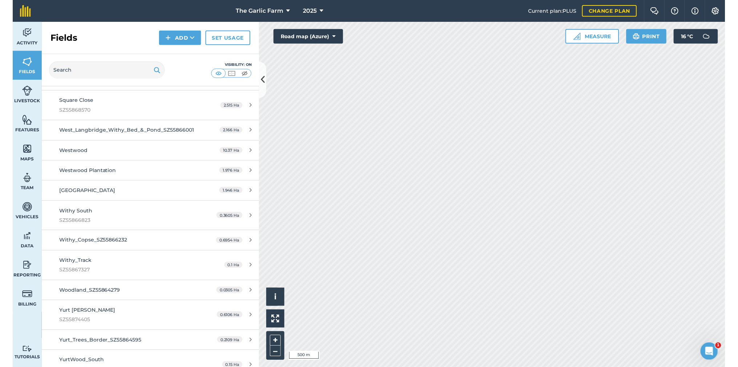
scroll to position [1272, 0]
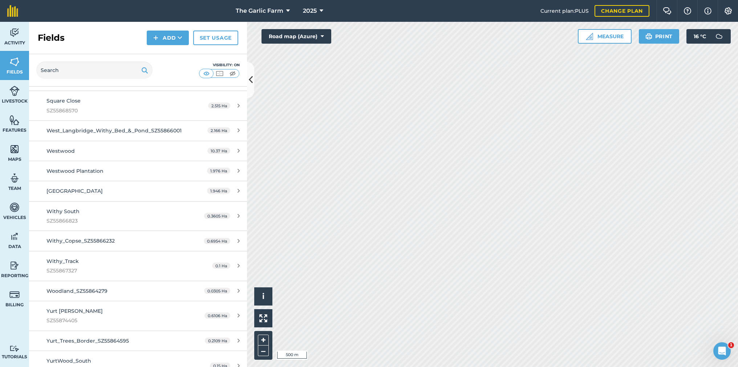
click at [714, 10] on img at bounding box center [728, 10] width 9 height 7
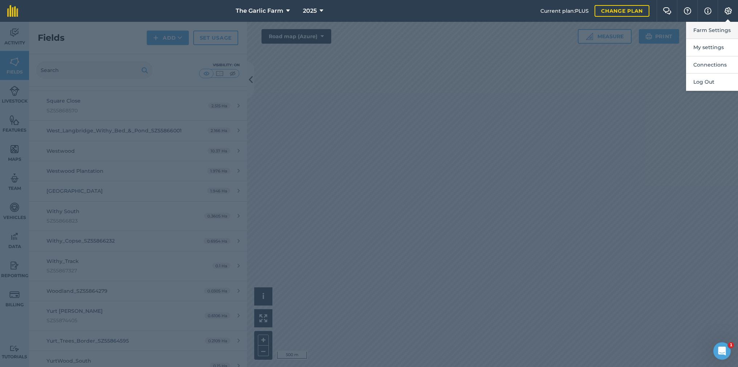
click at [714, 32] on button "Farm Settings" at bounding box center [712, 30] width 52 height 17
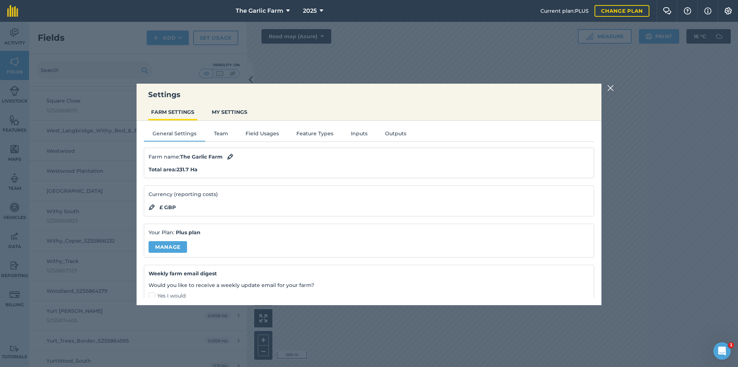
click at [257, 132] on button "Field Usages" at bounding box center [262, 134] width 51 height 11
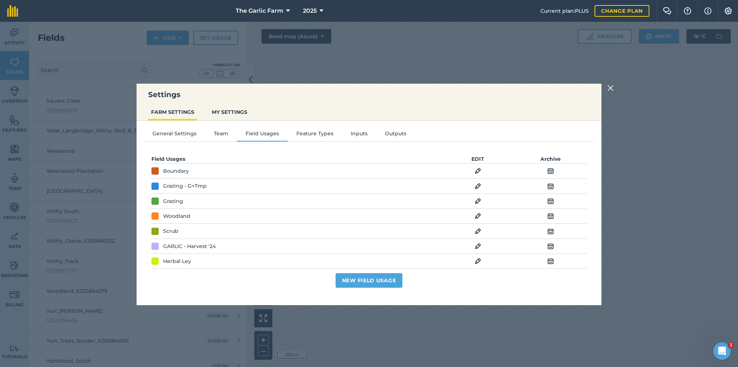
scroll to position [3, 0]
click at [476, 180] on img at bounding box center [478, 183] width 7 height 9
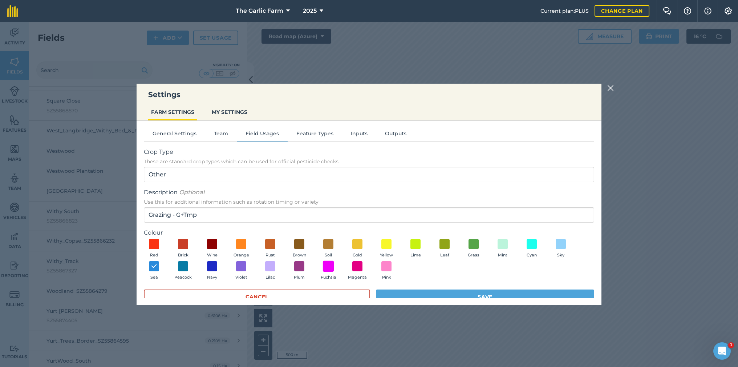
click at [329, 264] on span at bounding box center [328, 266] width 11 height 11
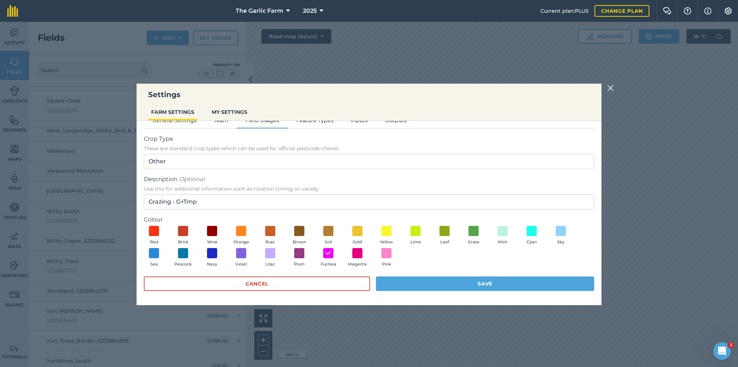
scroll to position [13, 0]
click at [472, 279] on button "Save" at bounding box center [485, 284] width 218 height 15
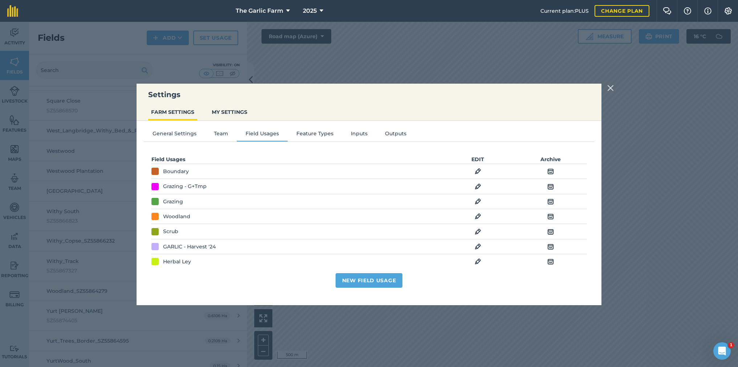
scroll to position [0, 0]
click at [610, 89] on img at bounding box center [611, 88] width 7 height 9
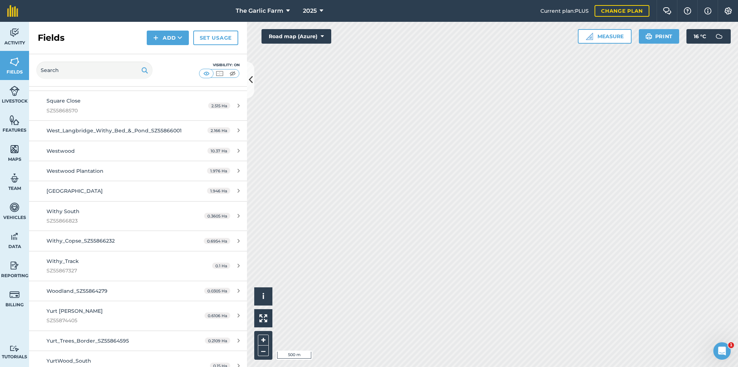
click at [714, 10] on img at bounding box center [728, 10] width 9 height 7
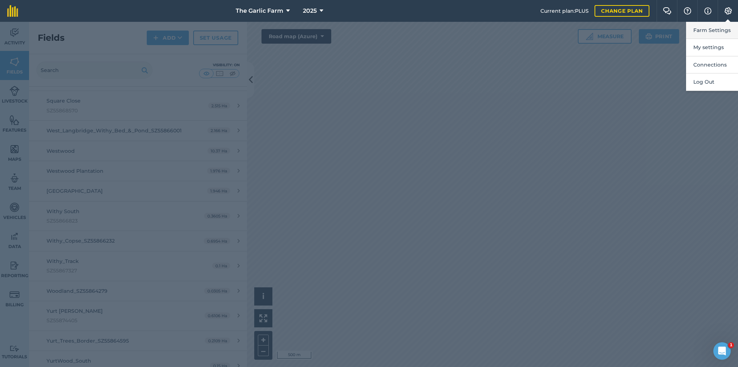
click at [714, 29] on button "Farm Settings" at bounding box center [712, 30] width 52 height 17
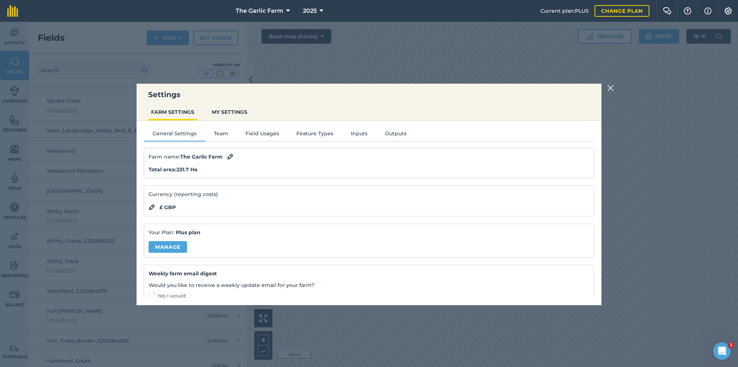
click at [263, 132] on button "Field Usages" at bounding box center [262, 134] width 51 height 11
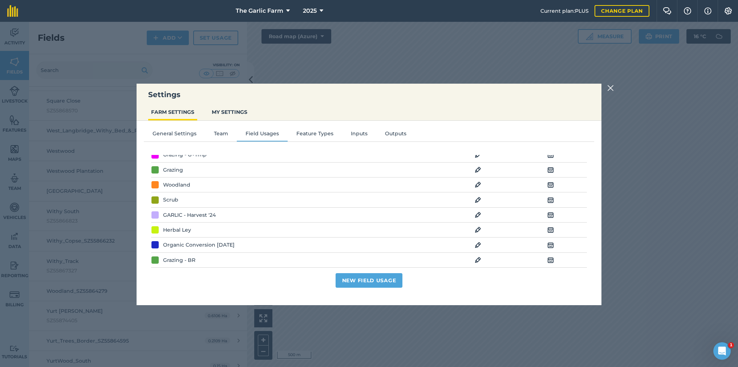
scroll to position [29, 0]
click at [607, 85] on div "Settings FARM SETTINGS MY SETTINGS General Settings Team Field Usages Feature T…" at bounding box center [369, 194] width 738 height 345
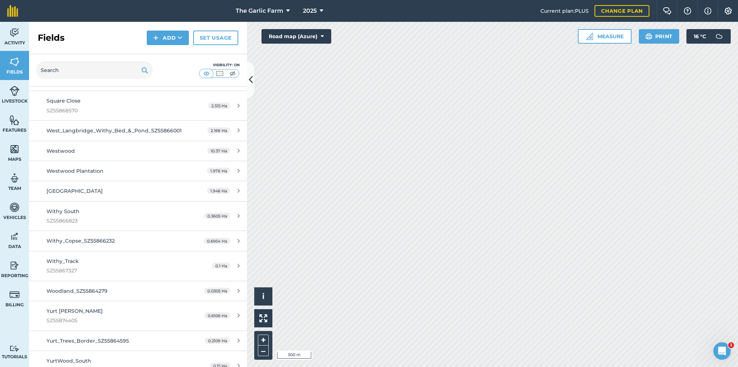
click at [714, 13] on img at bounding box center [728, 10] width 9 height 7
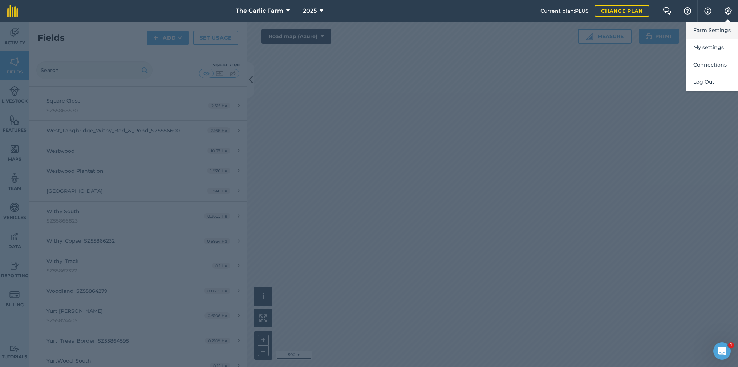
click at [713, 31] on button "Farm Settings" at bounding box center [712, 30] width 52 height 17
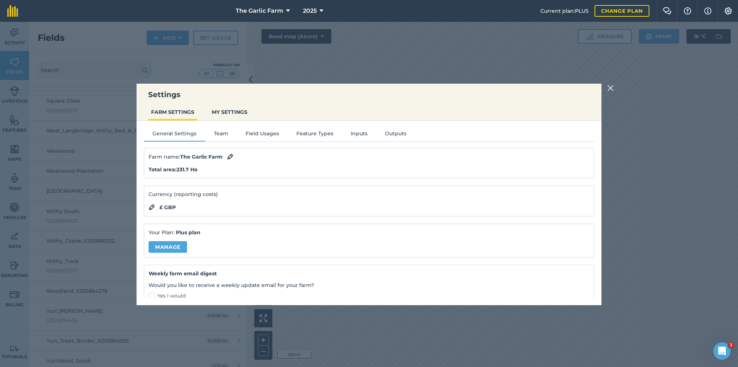
click at [254, 134] on button "Field Usages" at bounding box center [262, 134] width 51 height 11
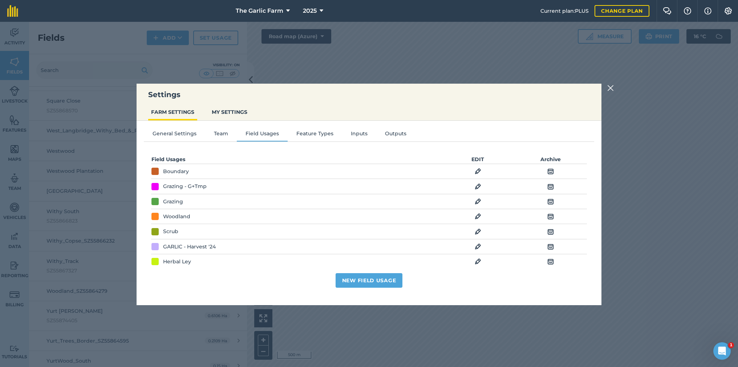
scroll to position [9, 0]
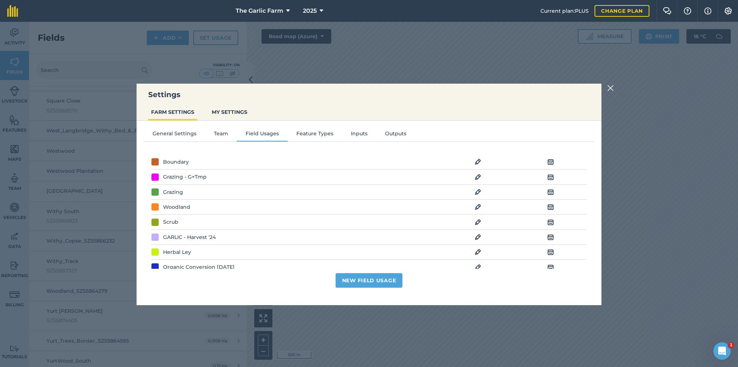
click at [475, 251] on img at bounding box center [478, 251] width 7 height 9
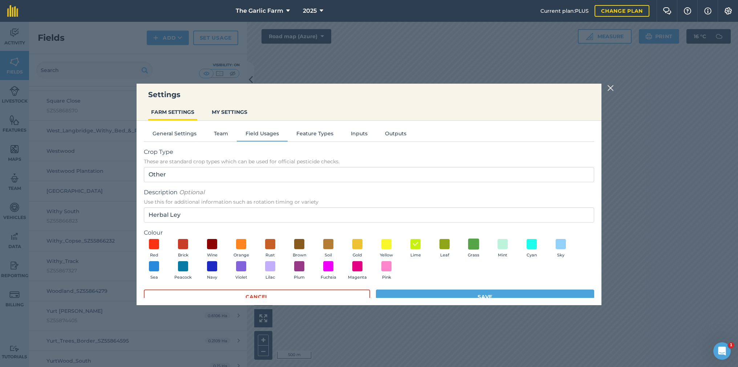
click at [473, 244] on span at bounding box center [473, 243] width 11 height 11
click at [480, 292] on button "Save" at bounding box center [485, 296] width 218 height 15
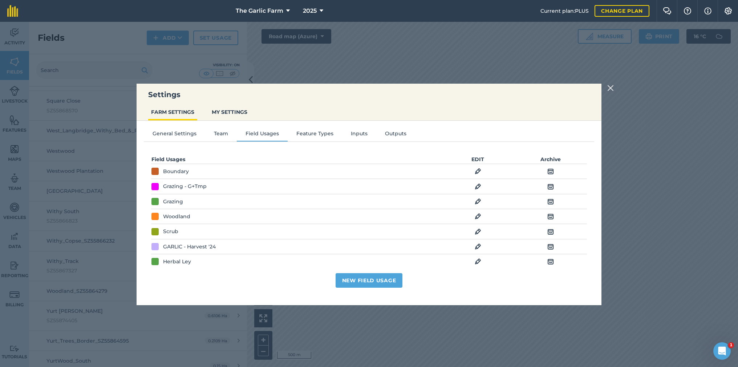
click at [612, 88] on img at bounding box center [611, 88] width 7 height 9
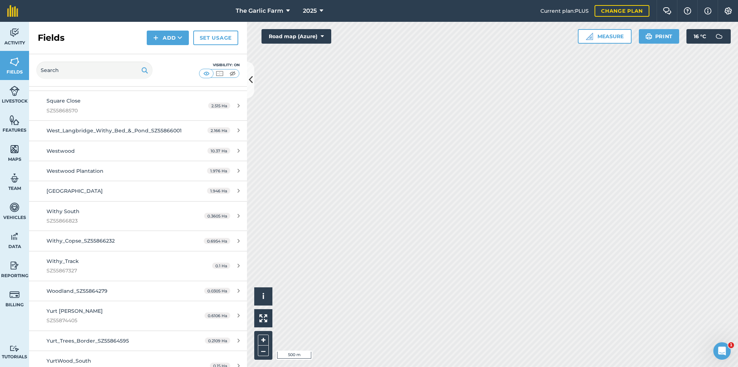
click at [252, 80] on icon at bounding box center [251, 79] width 4 height 13
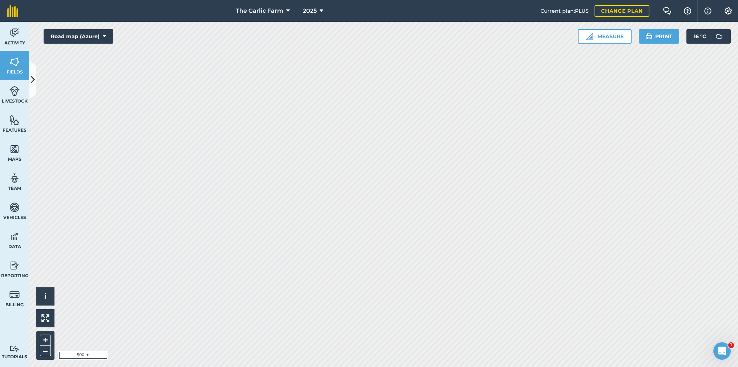
click at [714, 9] on img at bounding box center [728, 10] width 9 height 7
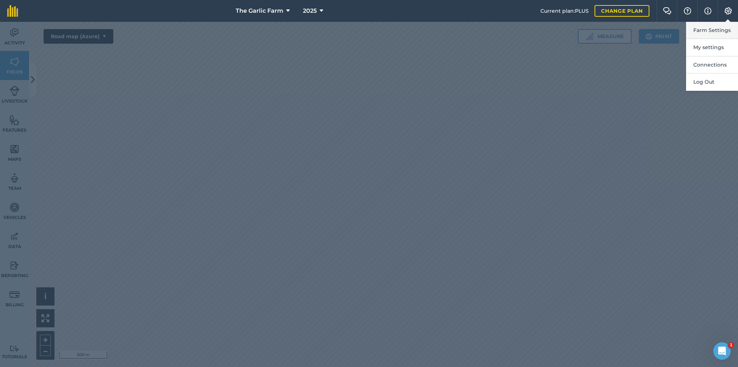
click at [714, 27] on button "Farm Settings" at bounding box center [712, 30] width 52 height 17
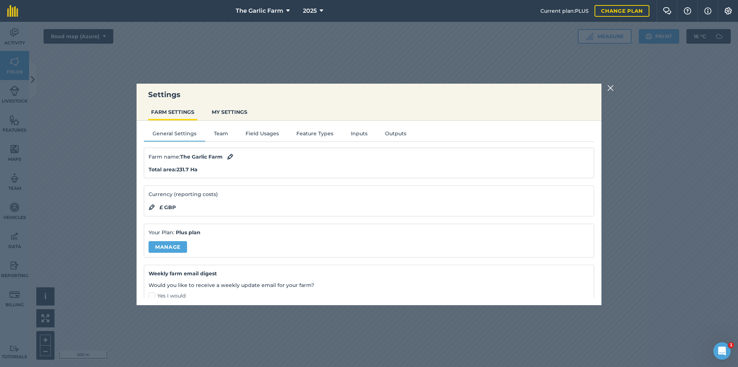
click at [262, 133] on button "Field Usages" at bounding box center [262, 134] width 51 height 11
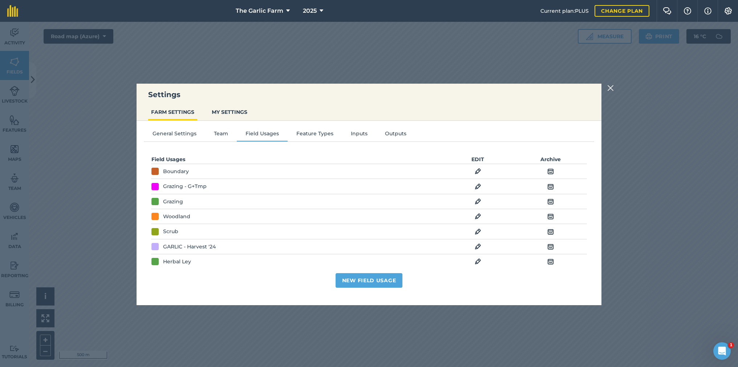
click at [479, 199] on img at bounding box center [478, 201] width 7 height 9
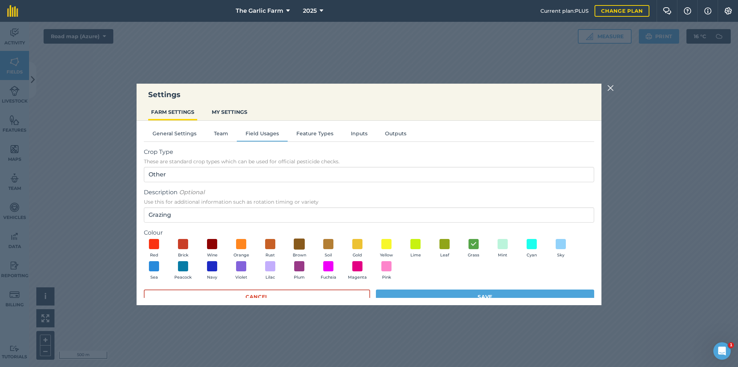
click at [298, 243] on span at bounding box center [299, 243] width 11 height 11
click at [511, 291] on button "Save" at bounding box center [485, 296] width 218 height 15
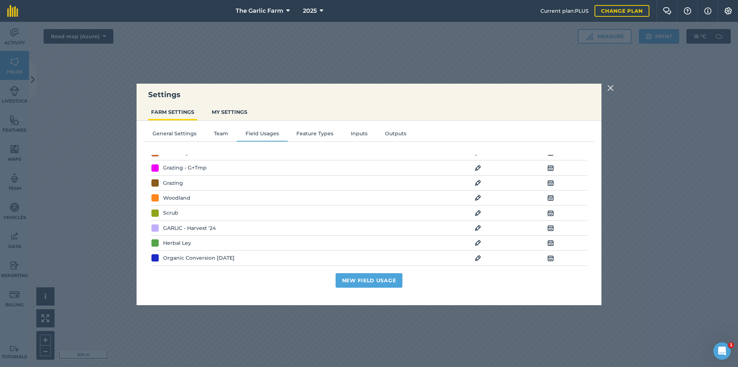
scroll to position [21, 0]
click at [478, 239] on img at bounding box center [478, 240] width 7 height 9
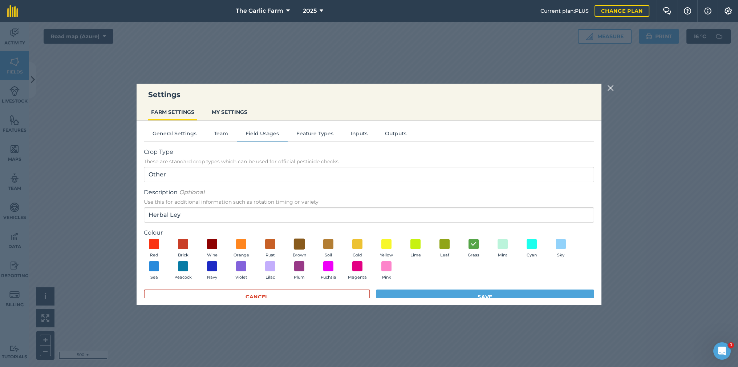
click at [302, 244] on span at bounding box center [299, 243] width 11 height 11
click at [452, 294] on button "Save" at bounding box center [485, 296] width 218 height 15
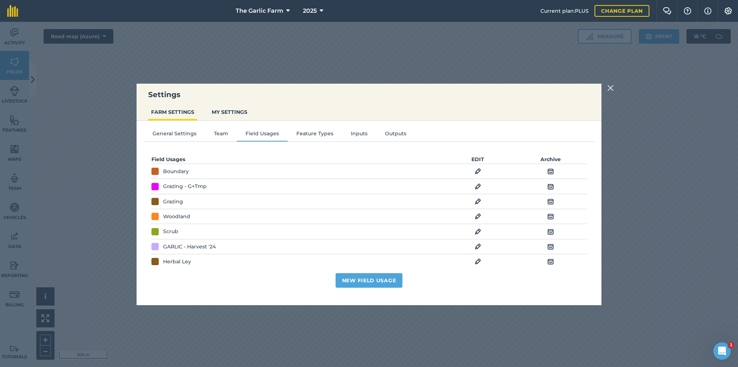
click at [610, 86] on img at bounding box center [611, 88] width 7 height 9
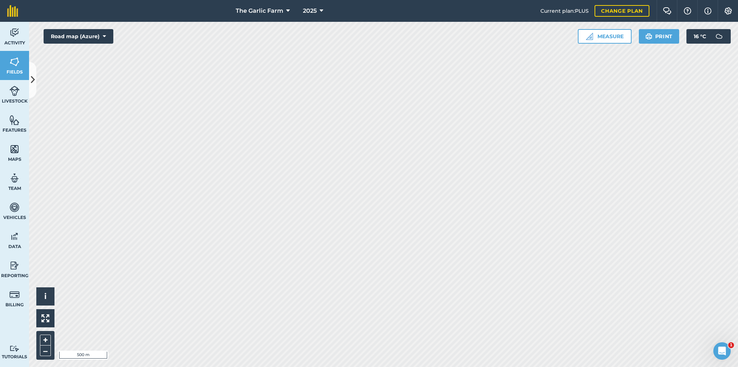
click at [714, 12] on img at bounding box center [728, 10] width 9 height 7
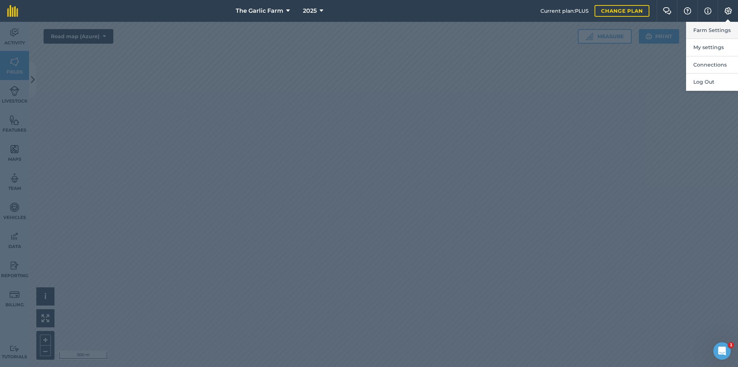
click at [714, 34] on button "Farm Settings" at bounding box center [712, 30] width 52 height 17
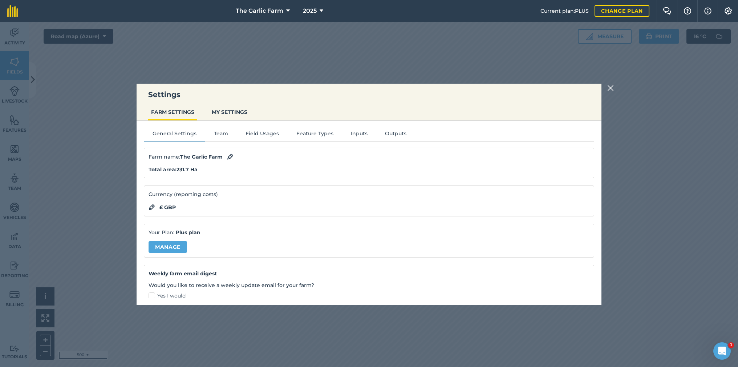
click at [266, 132] on button "Field Usages" at bounding box center [262, 134] width 51 height 11
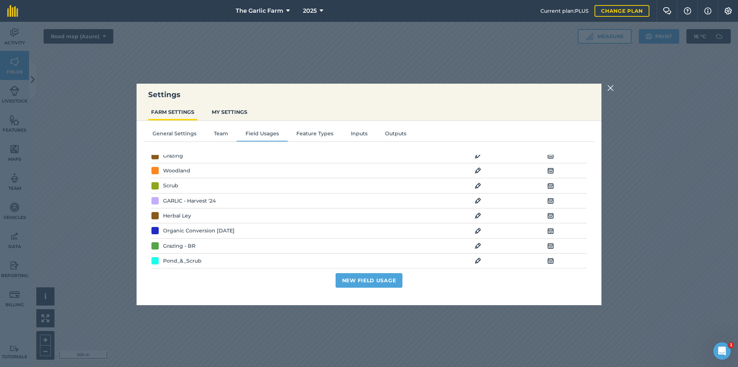
scroll to position [48, 0]
click at [476, 242] on img at bounding box center [478, 243] width 7 height 9
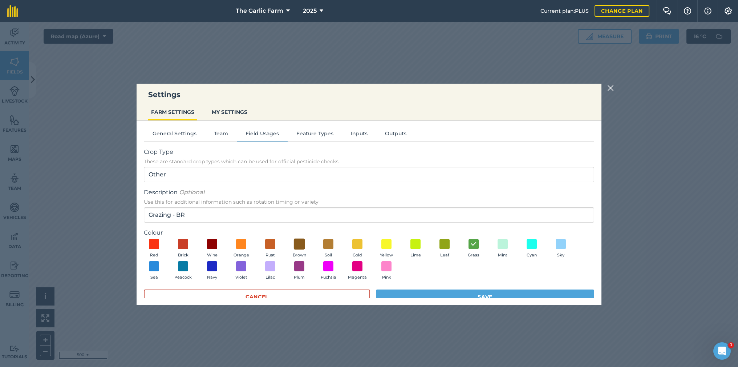
click at [301, 248] on span at bounding box center [299, 243] width 11 height 11
click at [438, 290] on button "Save" at bounding box center [485, 296] width 218 height 15
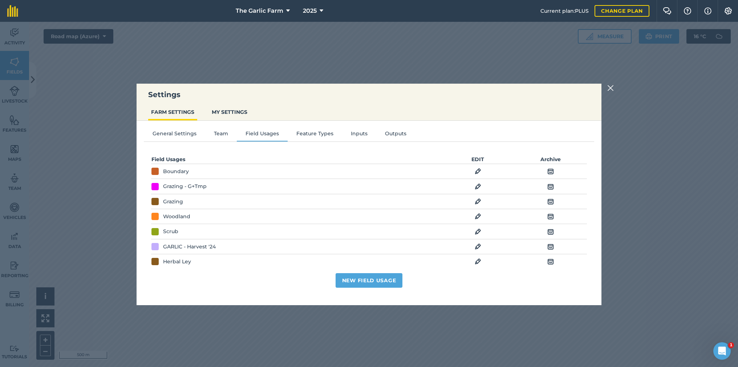
click at [608, 87] on img at bounding box center [611, 88] width 7 height 9
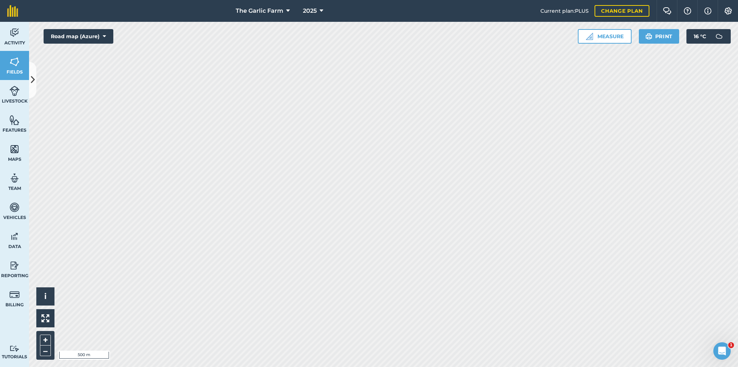
click at [714, 10] on img at bounding box center [728, 10] width 9 height 7
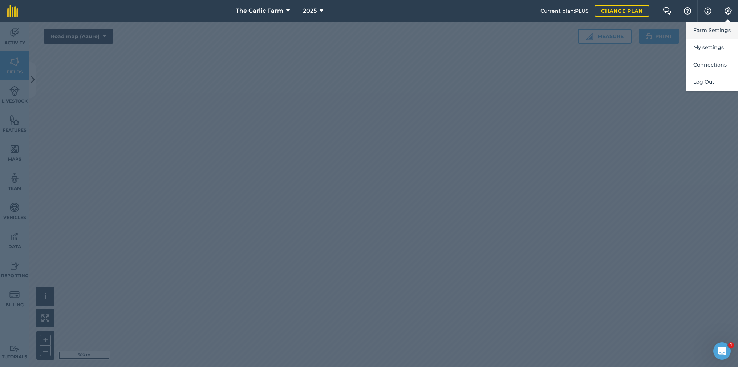
click at [714, 31] on button "Farm Settings" at bounding box center [712, 30] width 52 height 17
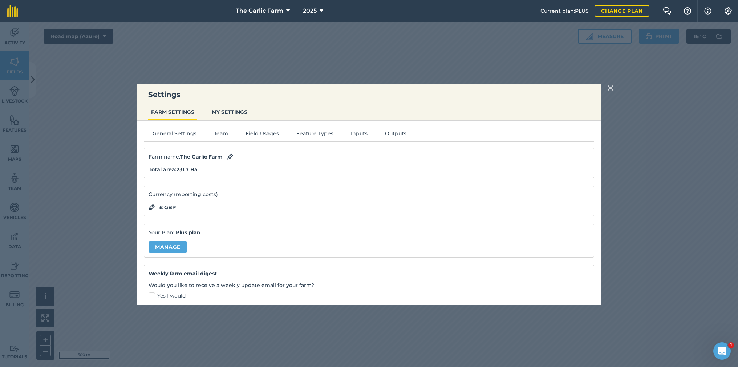
click at [252, 135] on button "Field Usages" at bounding box center [262, 134] width 51 height 11
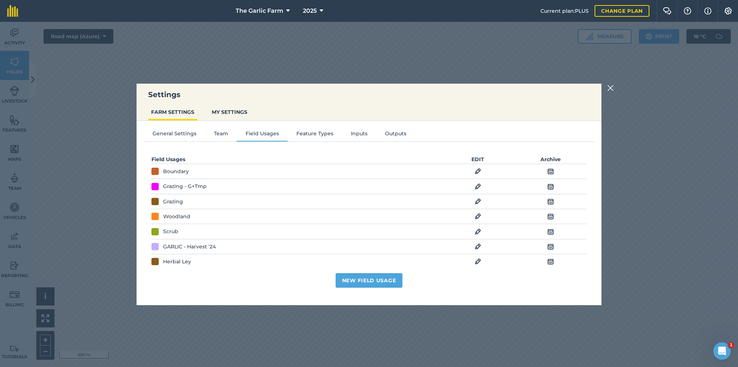
click at [476, 200] on img at bounding box center [478, 201] width 7 height 9
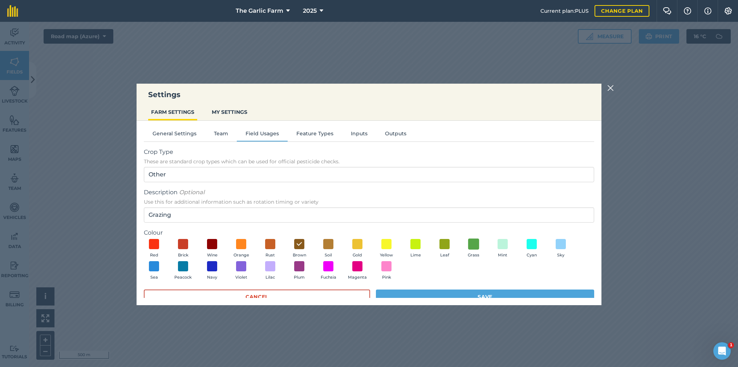
click at [472, 243] on span at bounding box center [473, 243] width 11 height 11
click at [484, 293] on button "Save" at bounding box center [485, 296] width 218 height 15
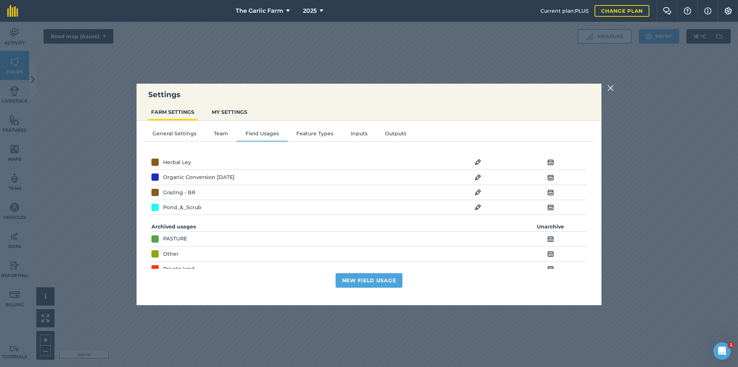
scroll to position [0, 0]
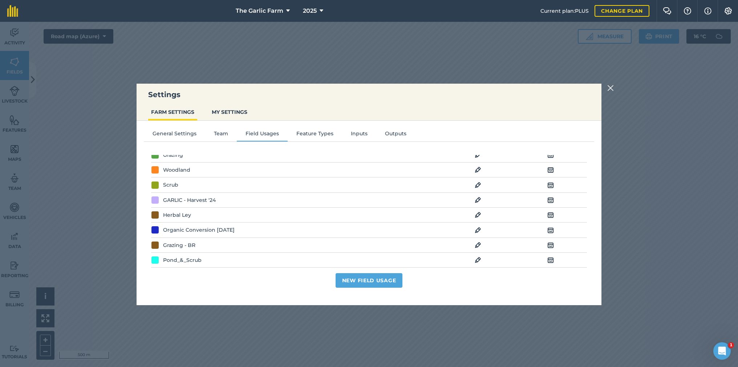
click at [479, 241] on img at bounding box center [478, 245] width 7 height 9
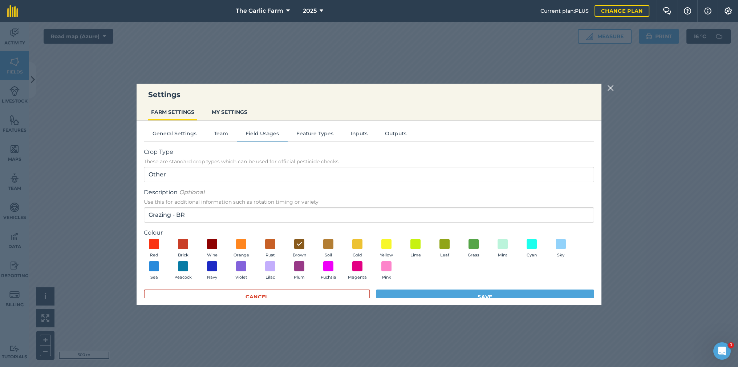
scroll to position [1, 0]
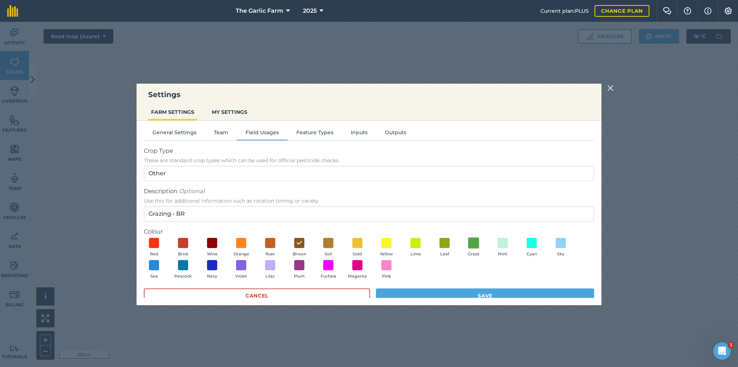
click at [473, 242] on span at bounding box center [473, 242] width 11 height 11
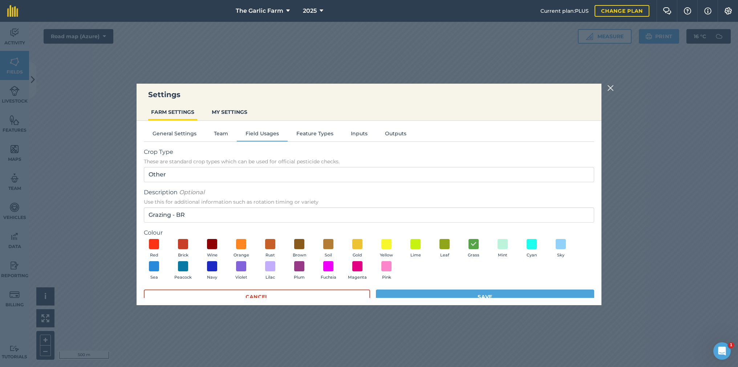
click at [462, 291] on button "Save" at bounding box center [485, 296] width 218 height 15
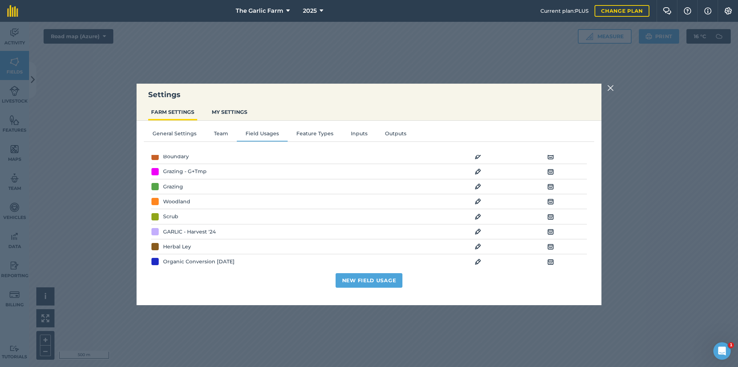
scroll to position [16, 0]
click at [479, 244] on img at bounding box center [478, 245] width 7 height 9
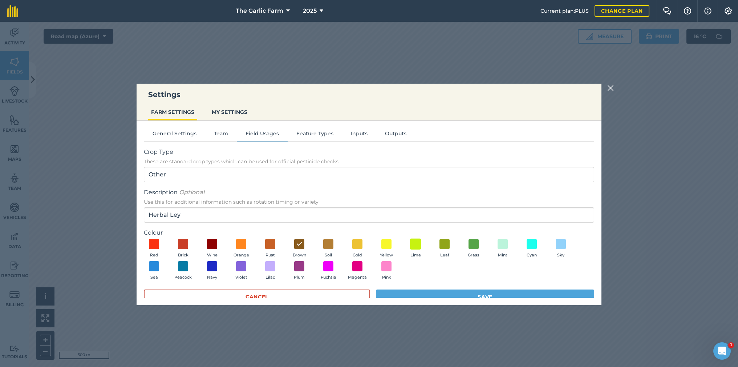
click at [416, 245] on span at bounding box center [415, 243] width 11 height 11
click at [448, 292] on button "Save" at bounding box center [485, 296] width 218 height 15
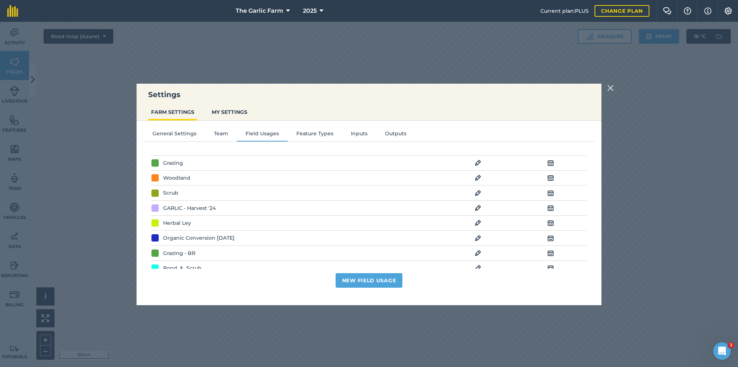
scroll to position [42, 0]
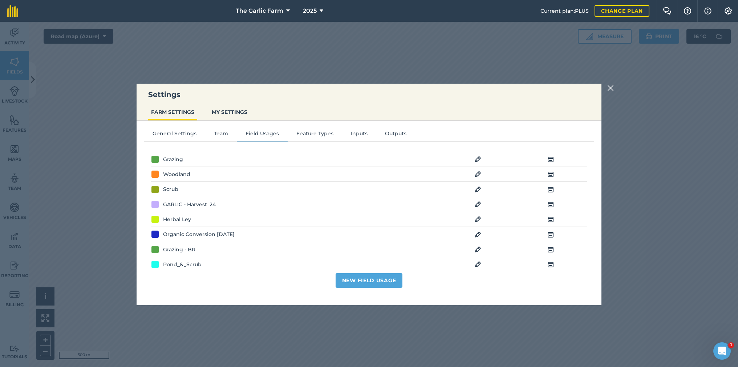
click at [610, 88] on img at bounding box center [611, 88] width 7 height 9
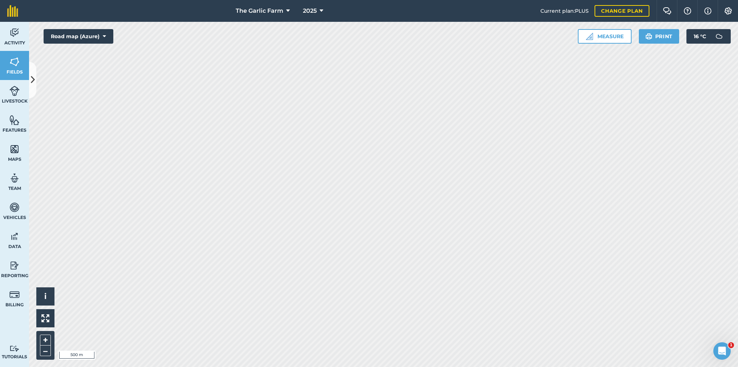
click at [13, 267] on img at bounding box center [14, 265] width 10 height 11
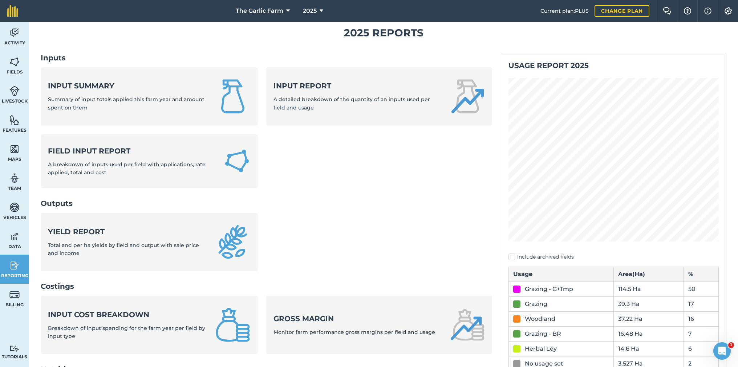
scroll to position [21, 0]
